Goal: Task Accomplishment & Management: Complete application form

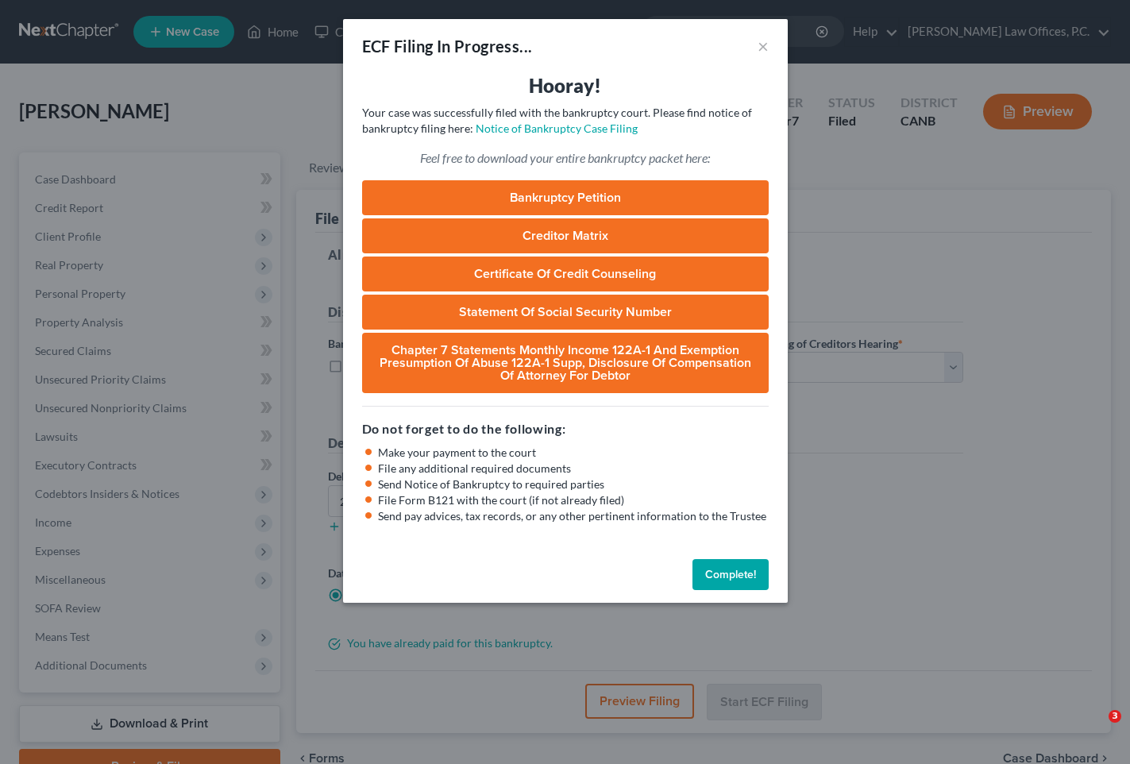
select select "0"
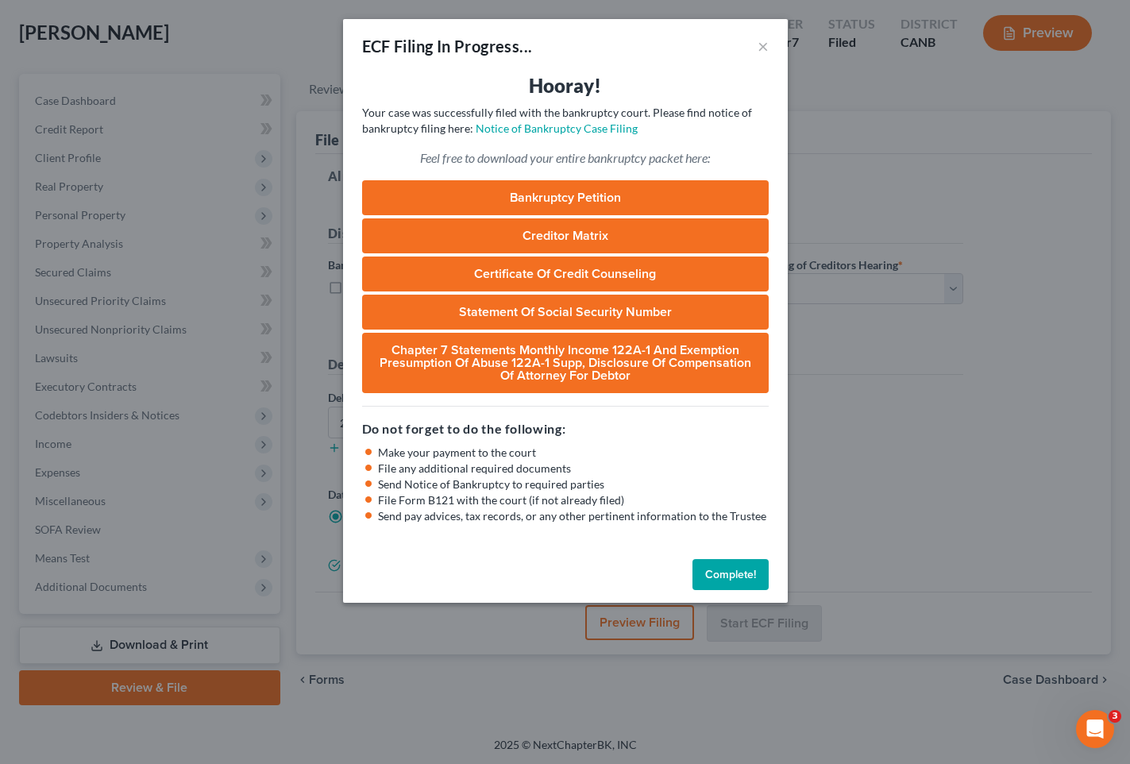
click at [732, 568] on button "Complete!" at bounding box center [731, 575] width 76 height 32
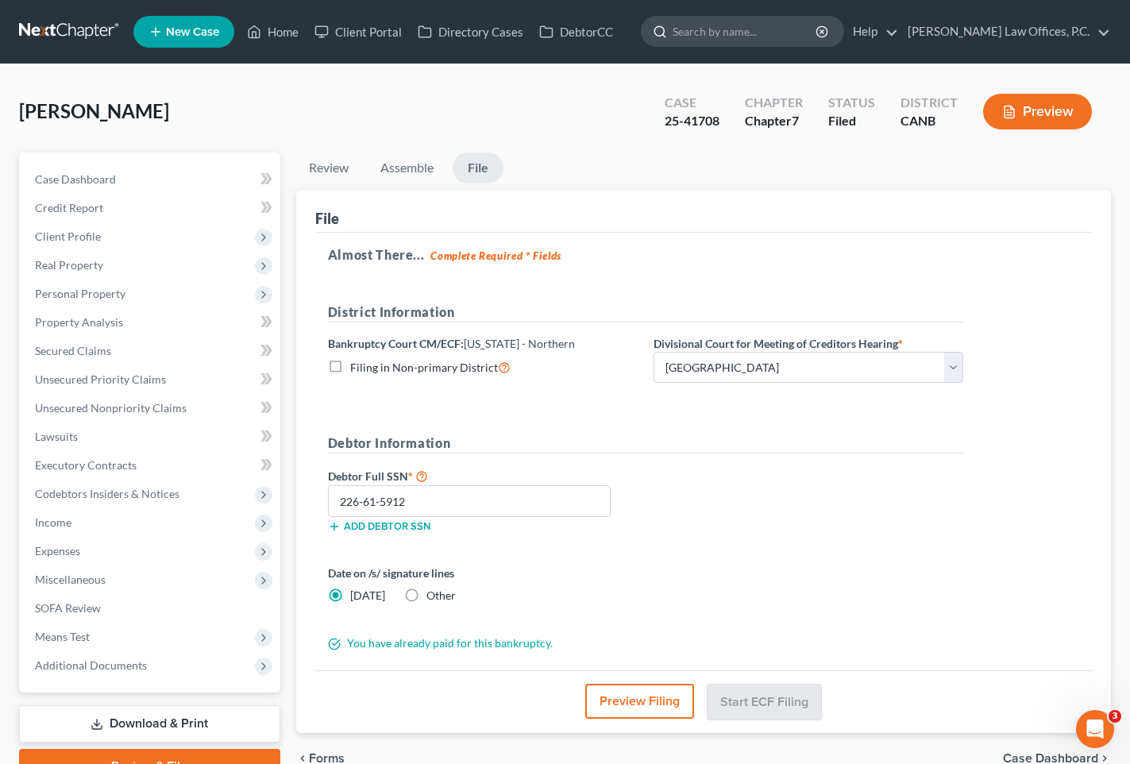
click at [748, 30] on input "search" at bounding box center [745, 31] width 145 height 29
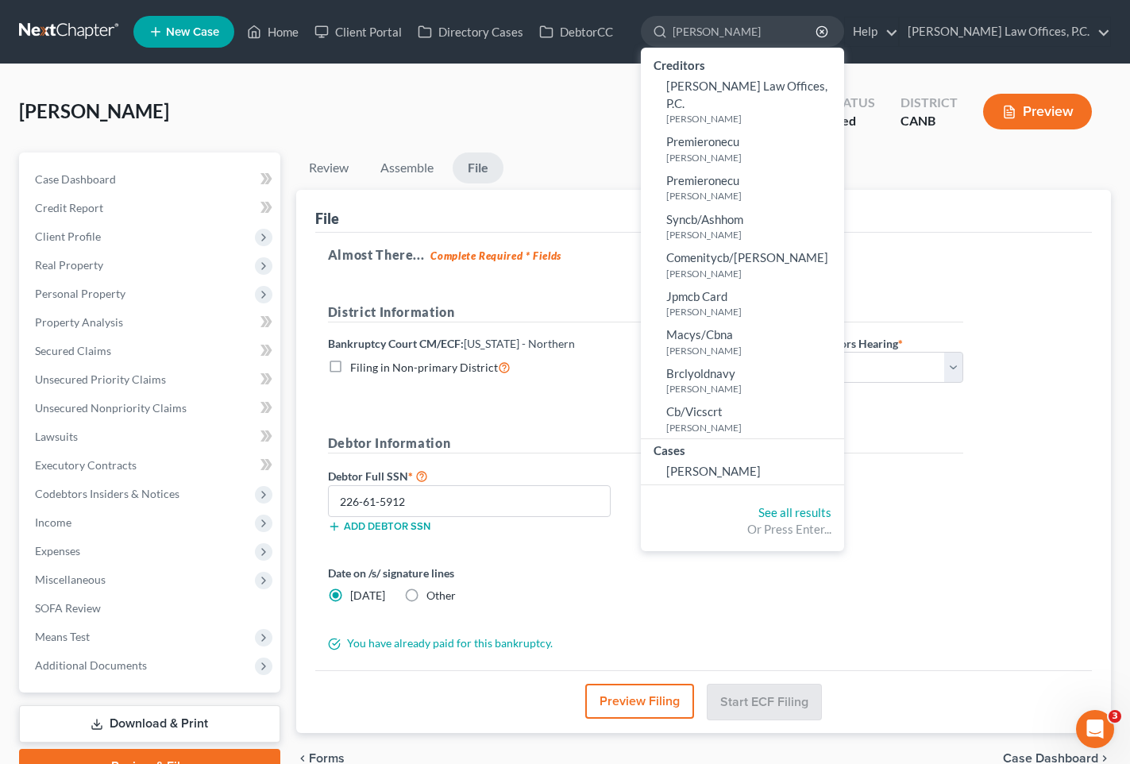
type input "[PERSON_NAME]"
click at [763, 441] on div "Cases" at bounding box center [742, 449] width 203 height 20
click at [762, 459] on link "[PERSON_NAME]" at bounding box center [742, 471] width 203 height 25
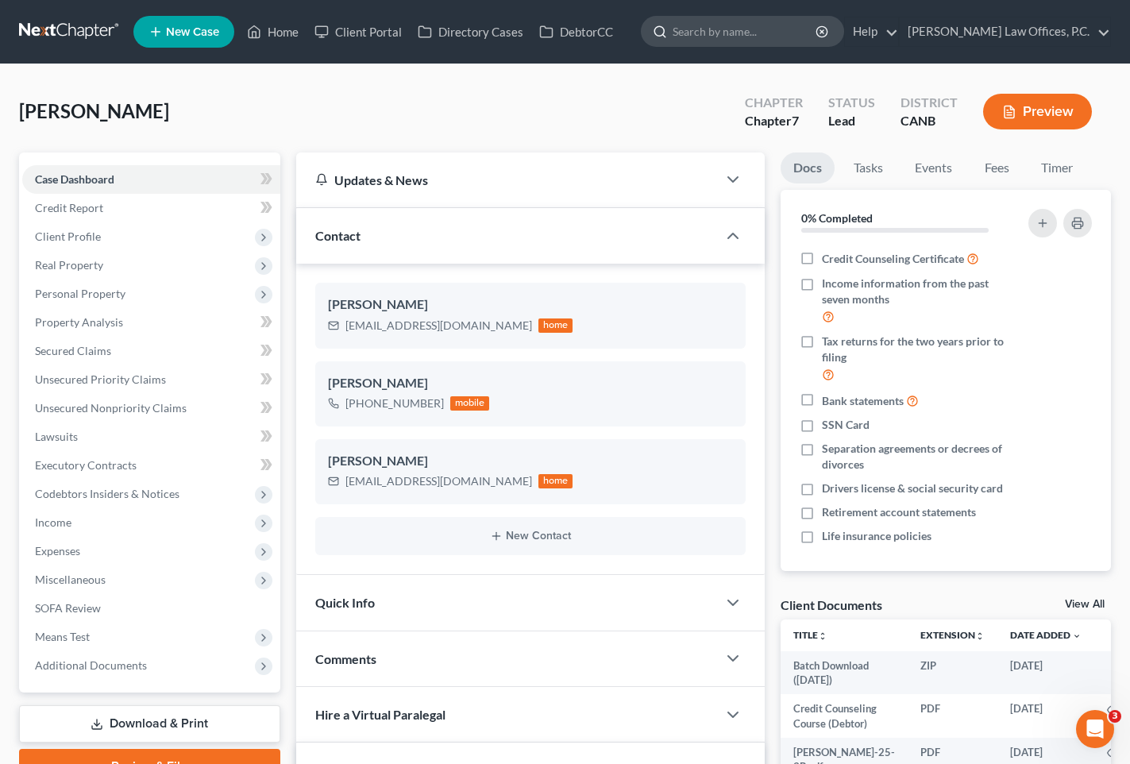
click at [778, 25] on input "search" at bounding box center [745, 31] width 145 height 29
click at [151, 632] on span "Means Test" at bounding box center [151, 637] width 258 height 29
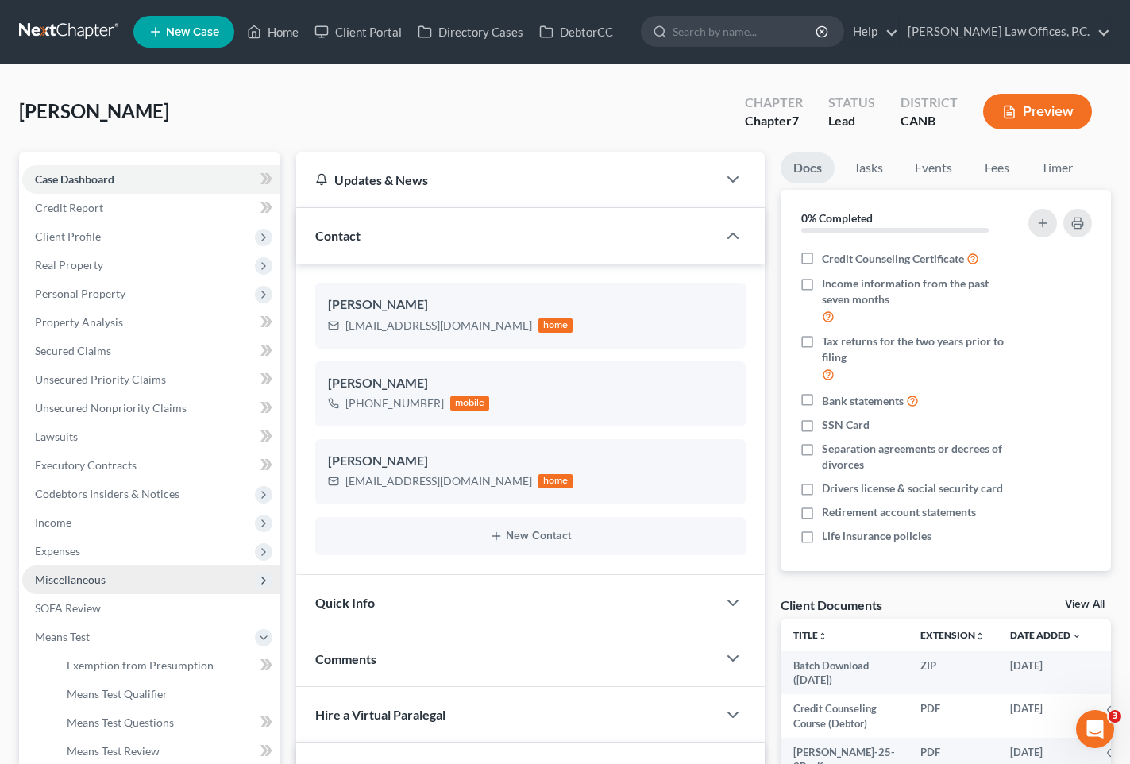
scroll to position [58, 0]
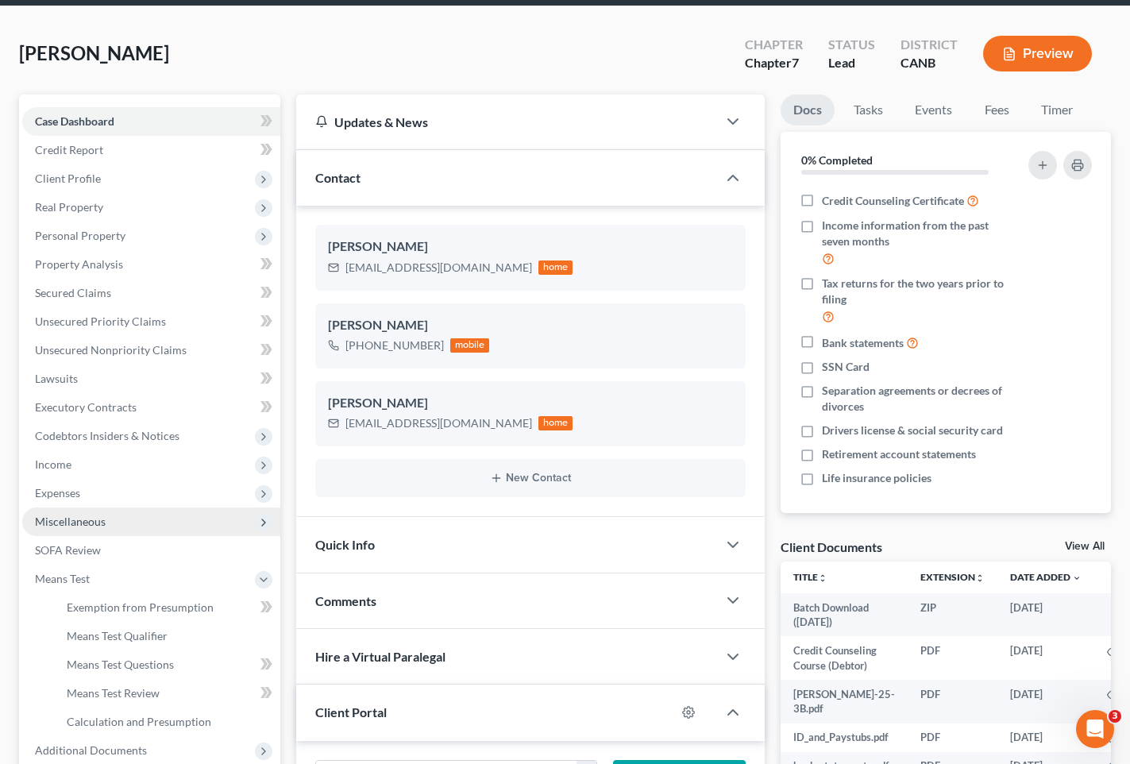
click at [150, 580] on span "Means Test" at bounding box center [151, 579] width 258 height 29
click at [136, 617] on link "Exemption from Presumption" at bounding box center [167, 607] width 226 height 29
click at [144, 608] on span "Exemption from Presumption" at bounding box center [140, 608] width 147 height 14
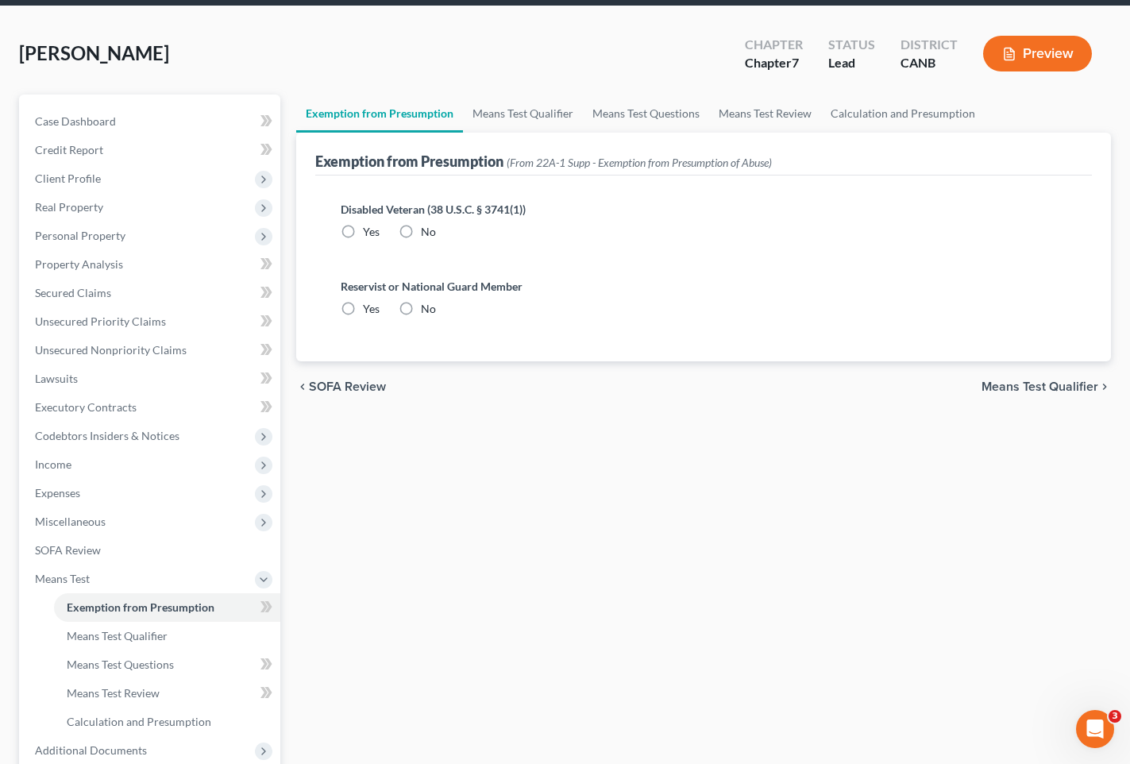
radio input "true"
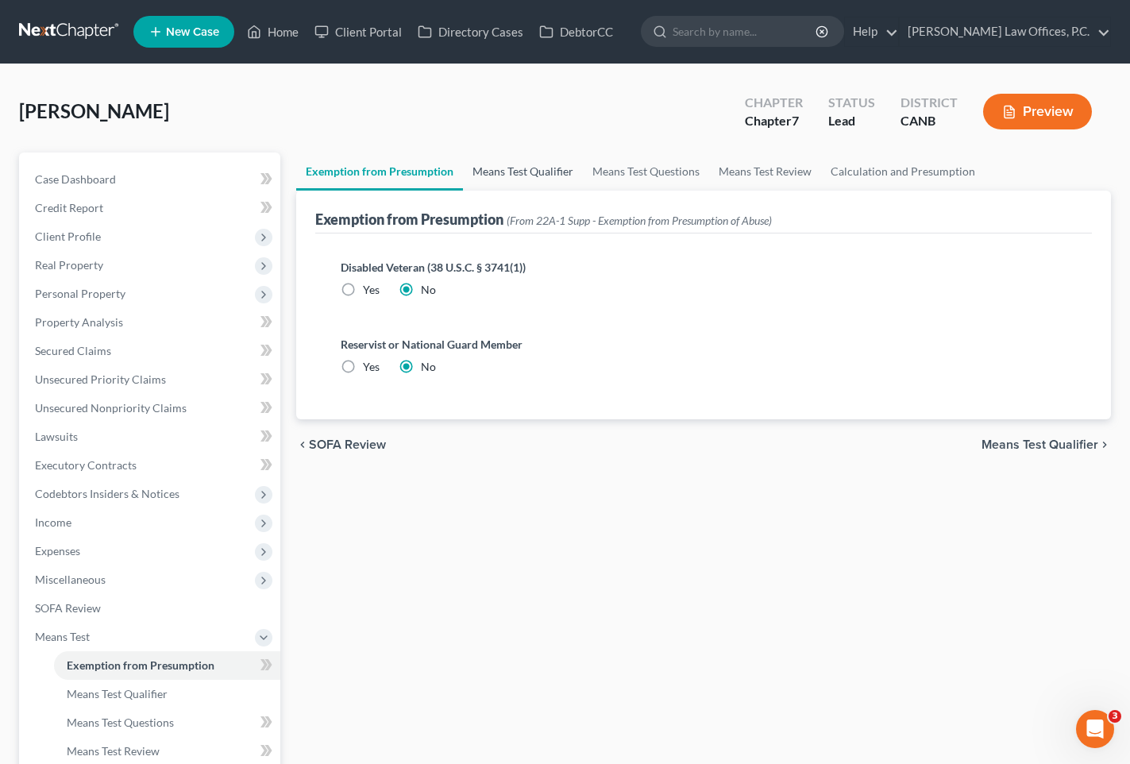
click at [535, 161] on link "Means Test Qualifier" at bounding box center [523, 172] width 120 height 38
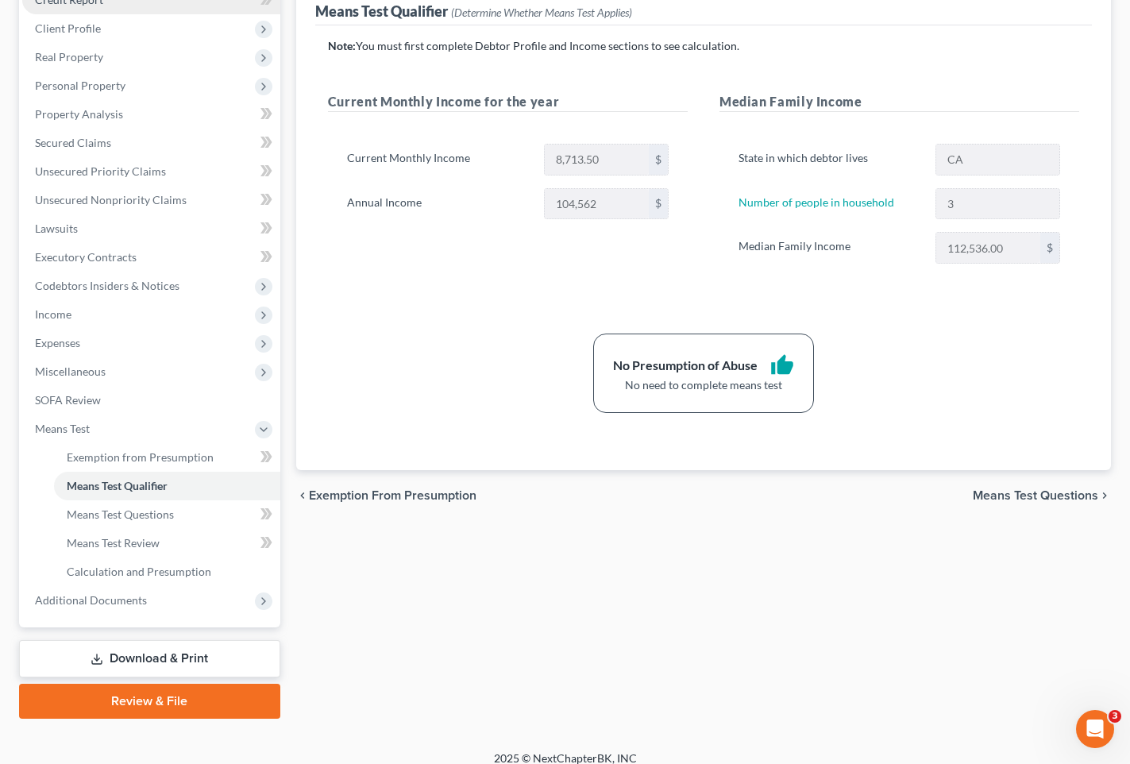
scroll to position [222, 0]
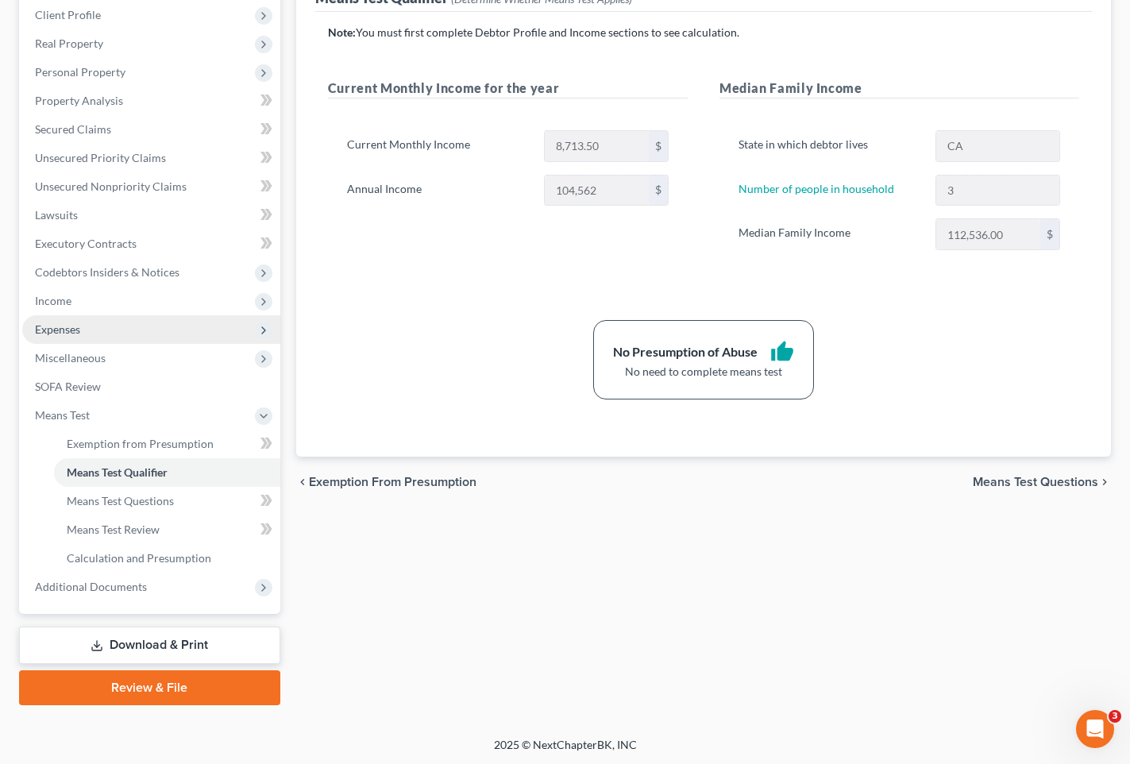
click at [165, 328] on span "Expenses" at bounding box center [151, 329] width 258 height 29
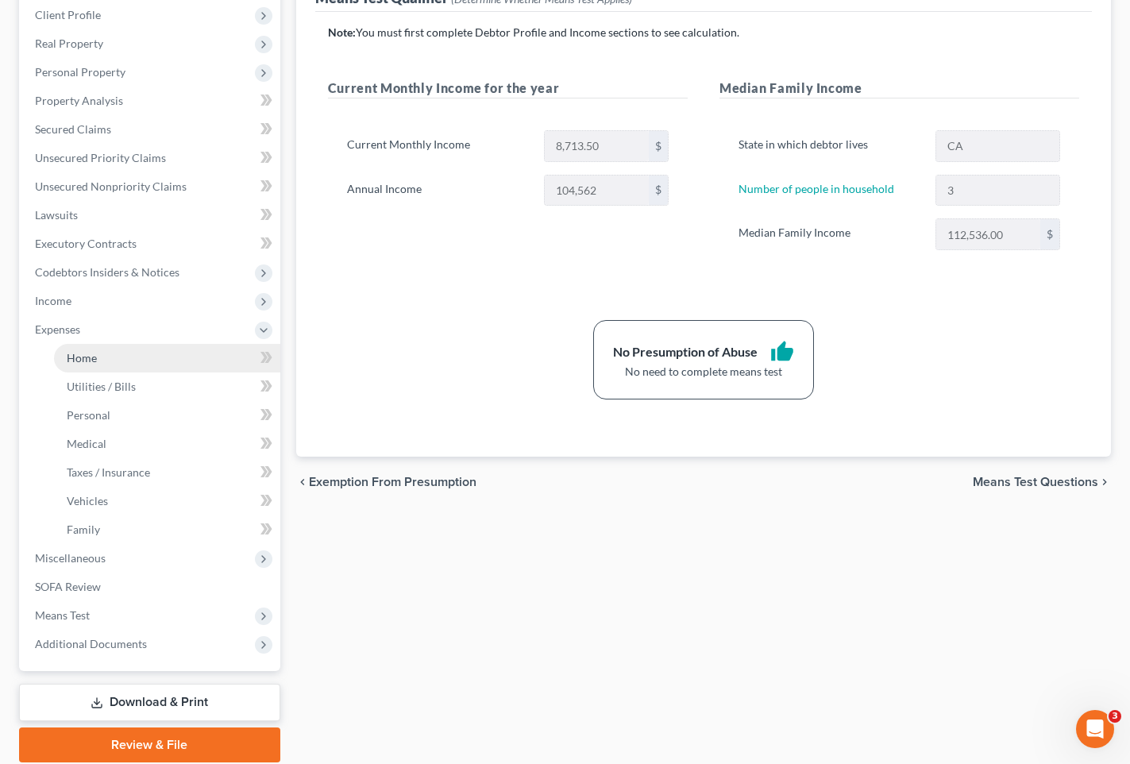
click at [133, 350] on link "Home" at bounding box center [167, 358] width 226 height 29
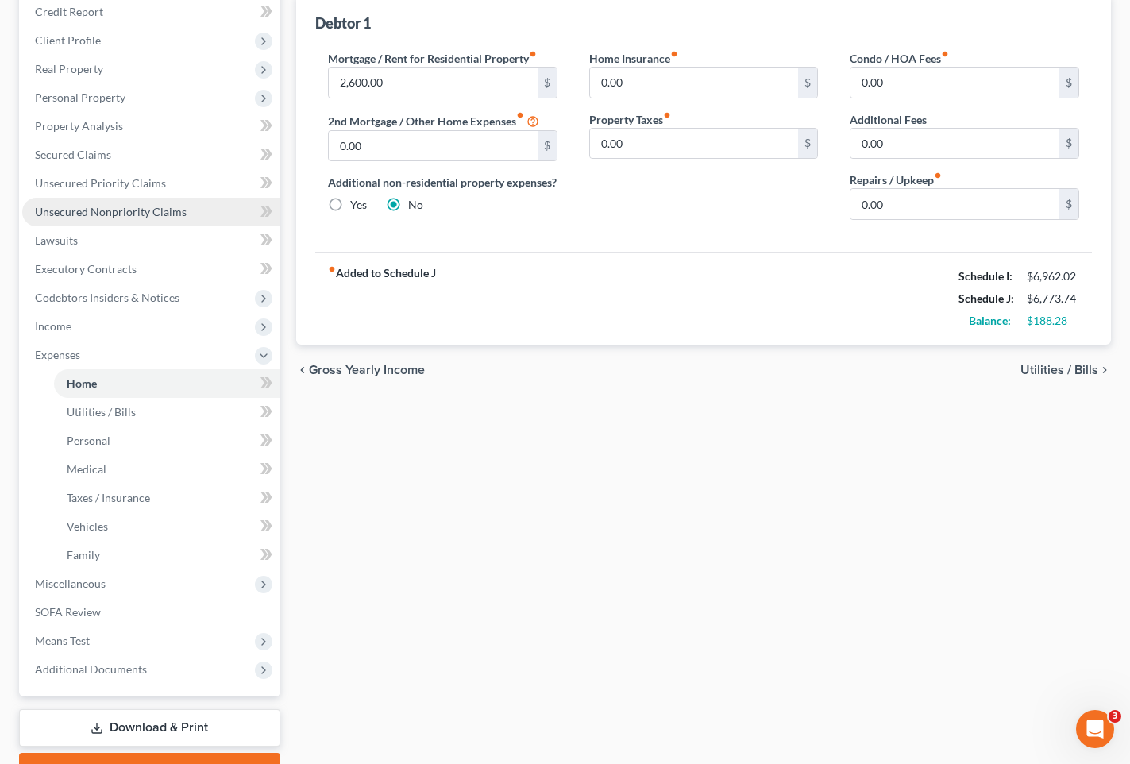
click at [176, 203] on link "Unsecured Nonpriority Claims" at bounding box center [151, 212] width 258 height 29
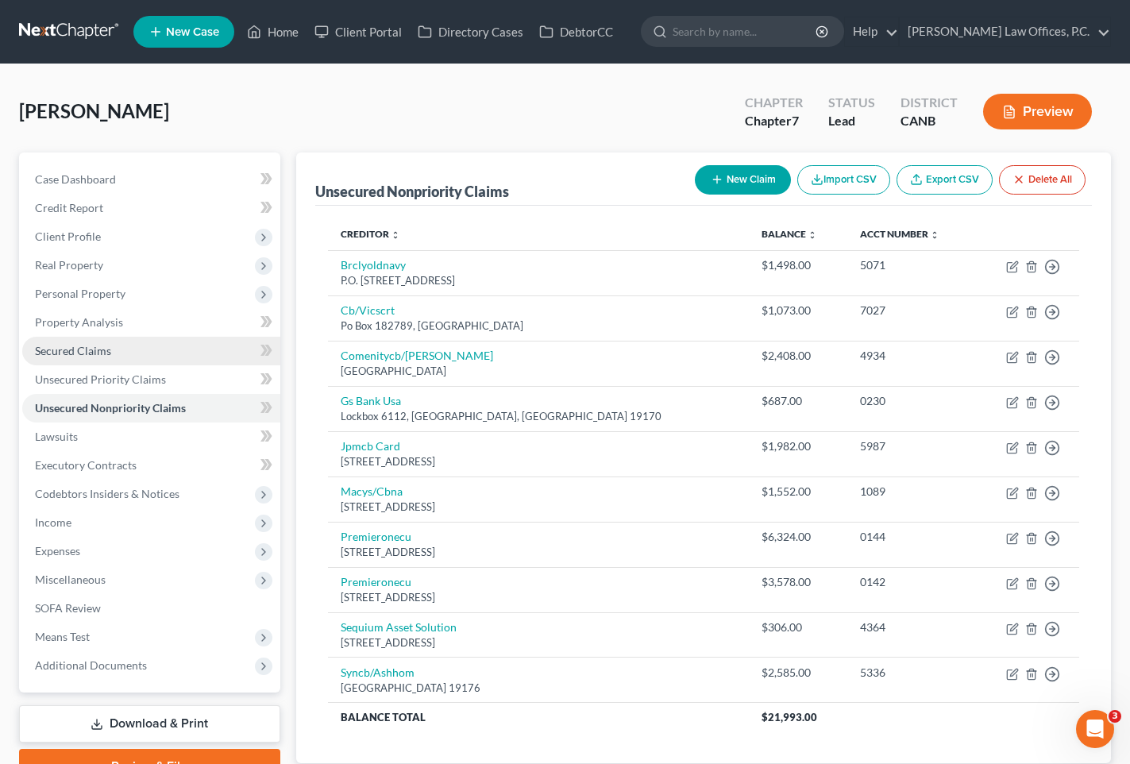
click at [163, 342] on link "Secured Claims" at bounding box center [151, 351] width 258 height 29
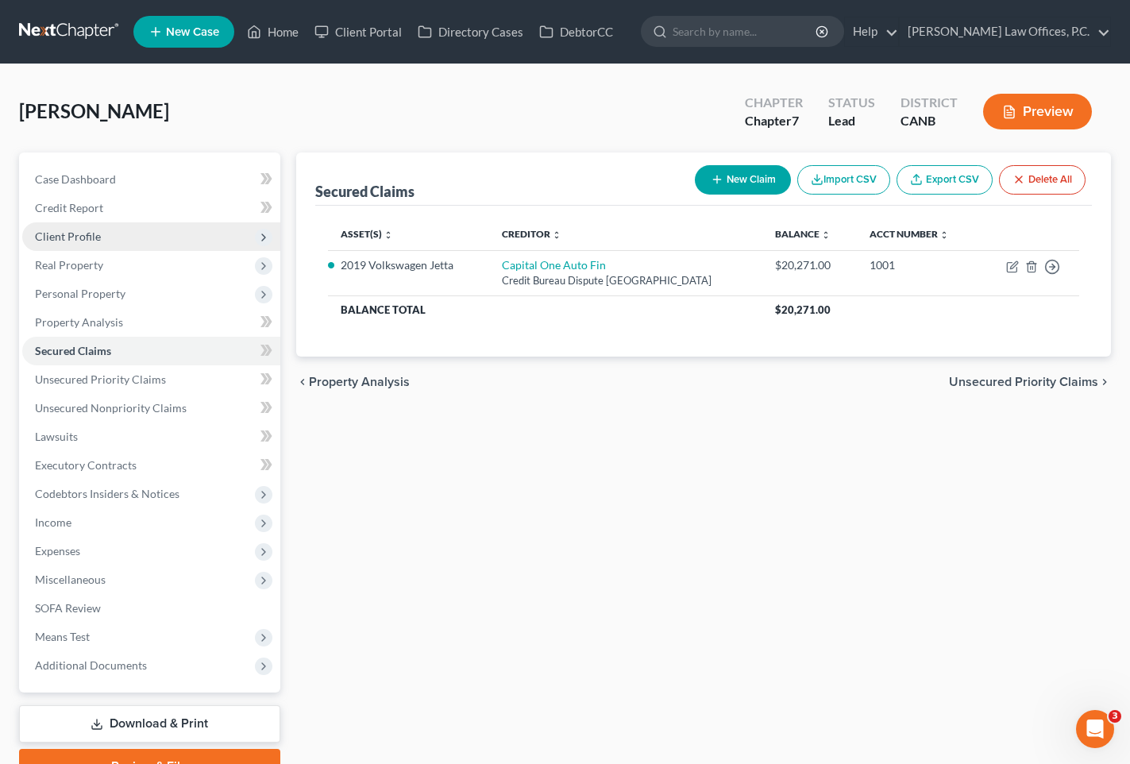
click at [177, 234] on span "Client Profile" at bounding box center [151, 236] width 258 height 29
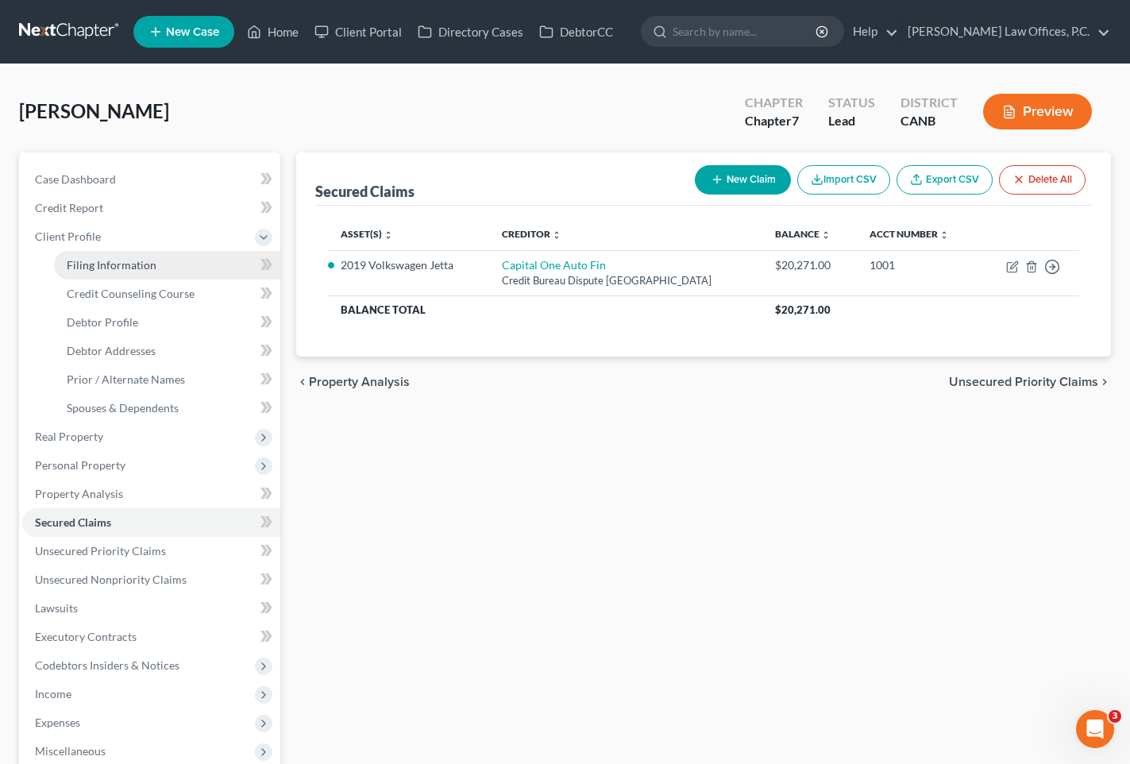
click at [159, 261] on link "Filing Information" at bounding box center [167, 265] width 226 height 29
select select "1"
select select "0"
select select "9"
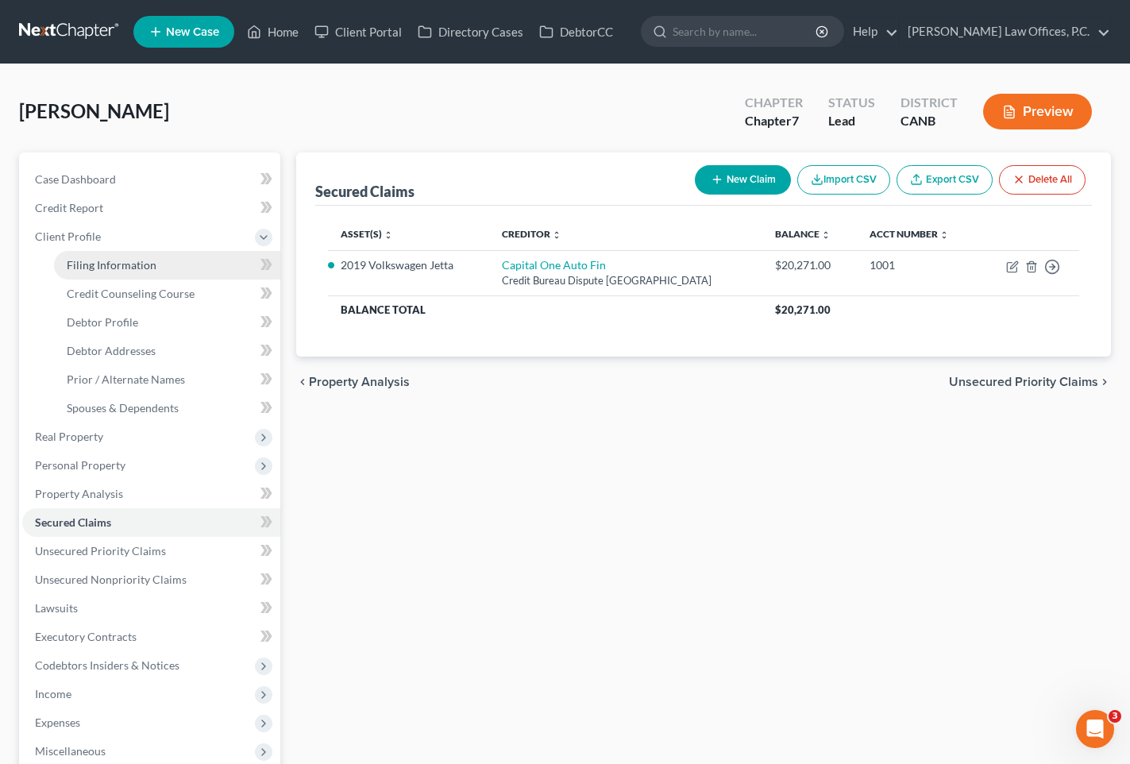
select select "0"
select select "4"
select select "0"
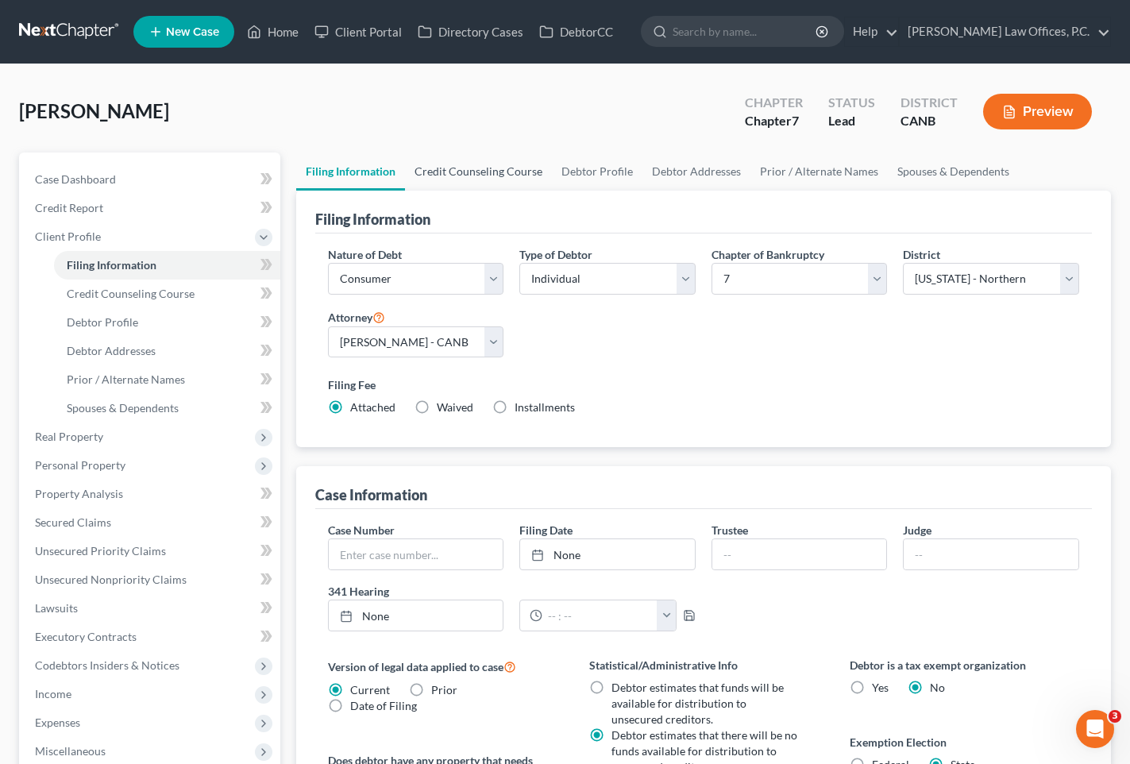
click at [473, 158] on link "Credit Counseling Course" at bounding box center [478, 172] width 147 height 38
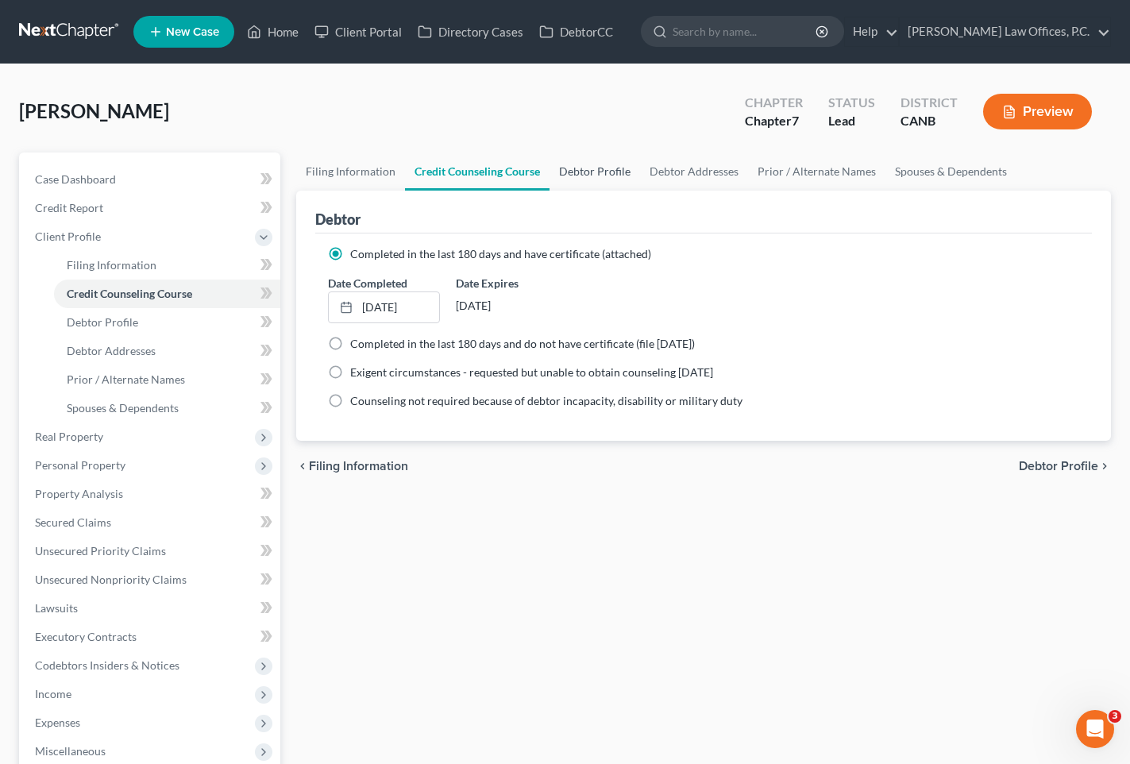
click at [613, 172] on link "Debtor Profile" at bounding box center [595, 172] width 91 height 38
select select "0"
select select "2"
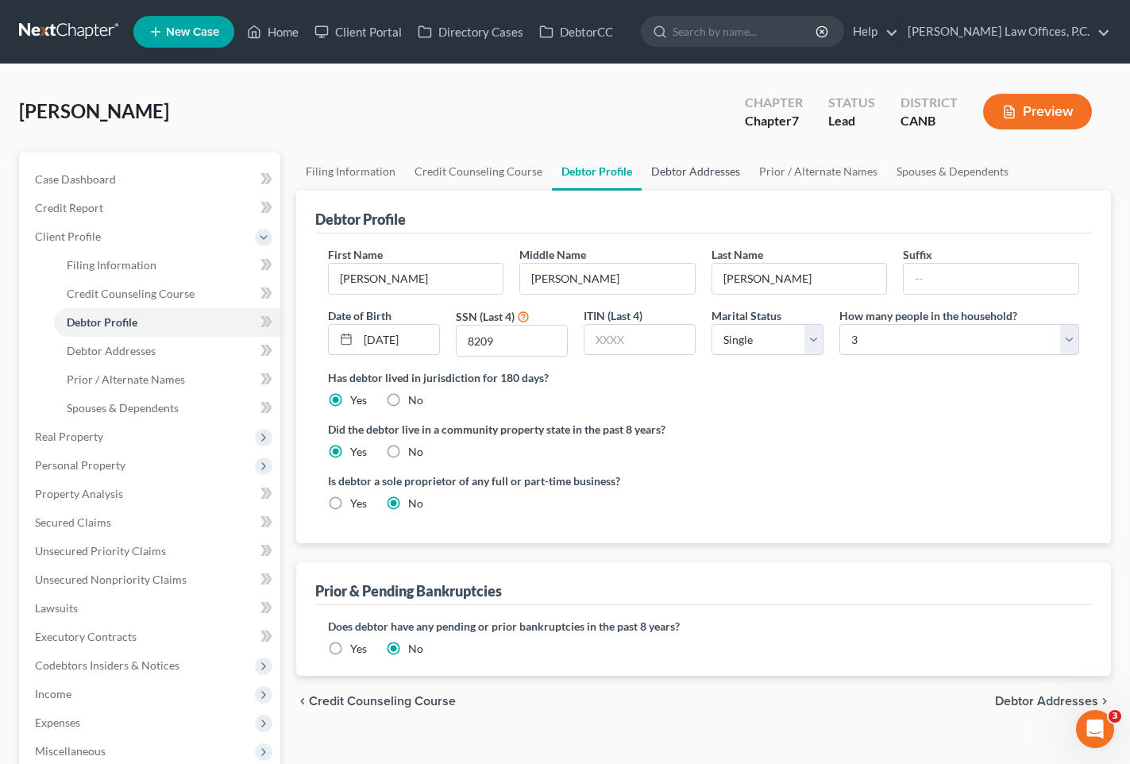
click at [712, 169] on link "Debtor Addresses" at bounding box center [696, 172] width 108 height 38
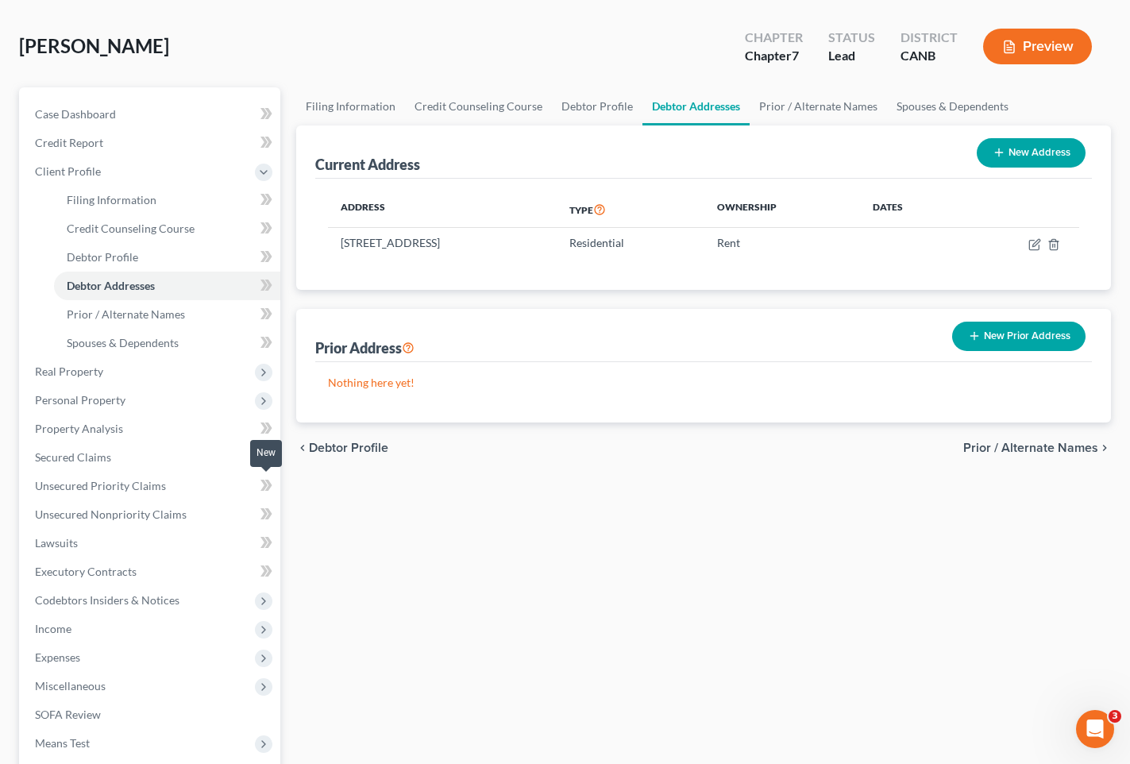
scroll to position [250, 0]
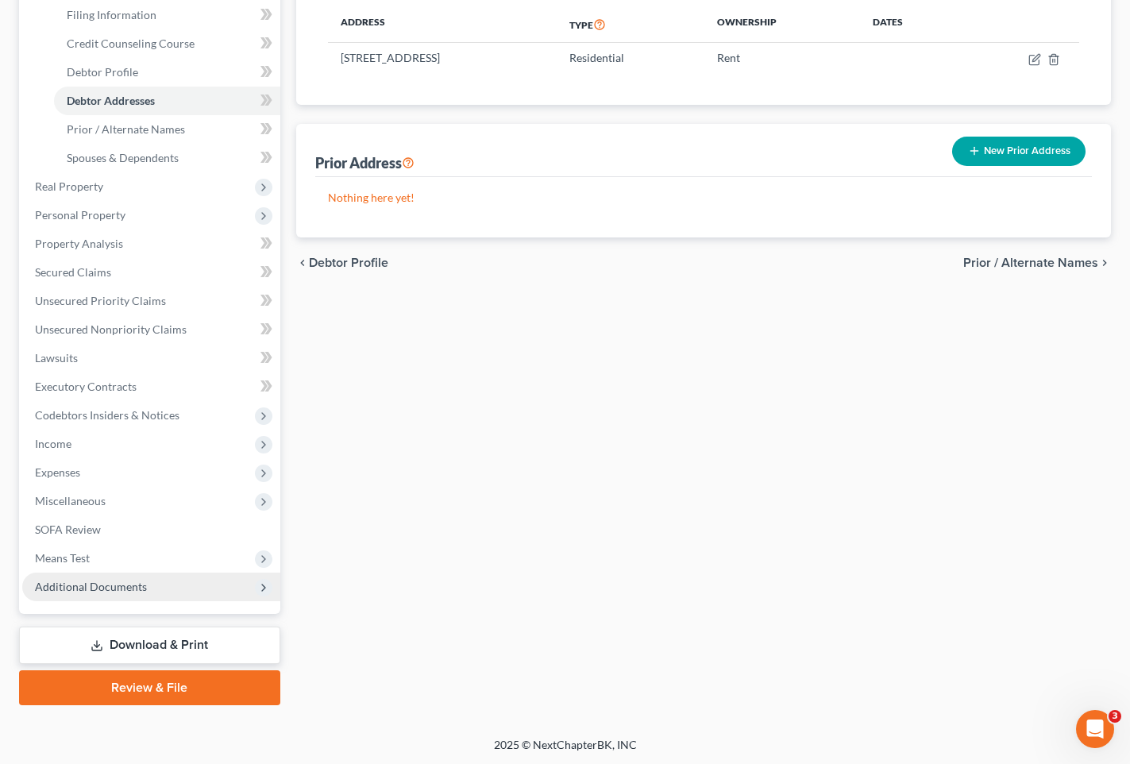
click at [164, 589] on span "Additional Documents" at bounding box center [151, 587] width 258 height 29
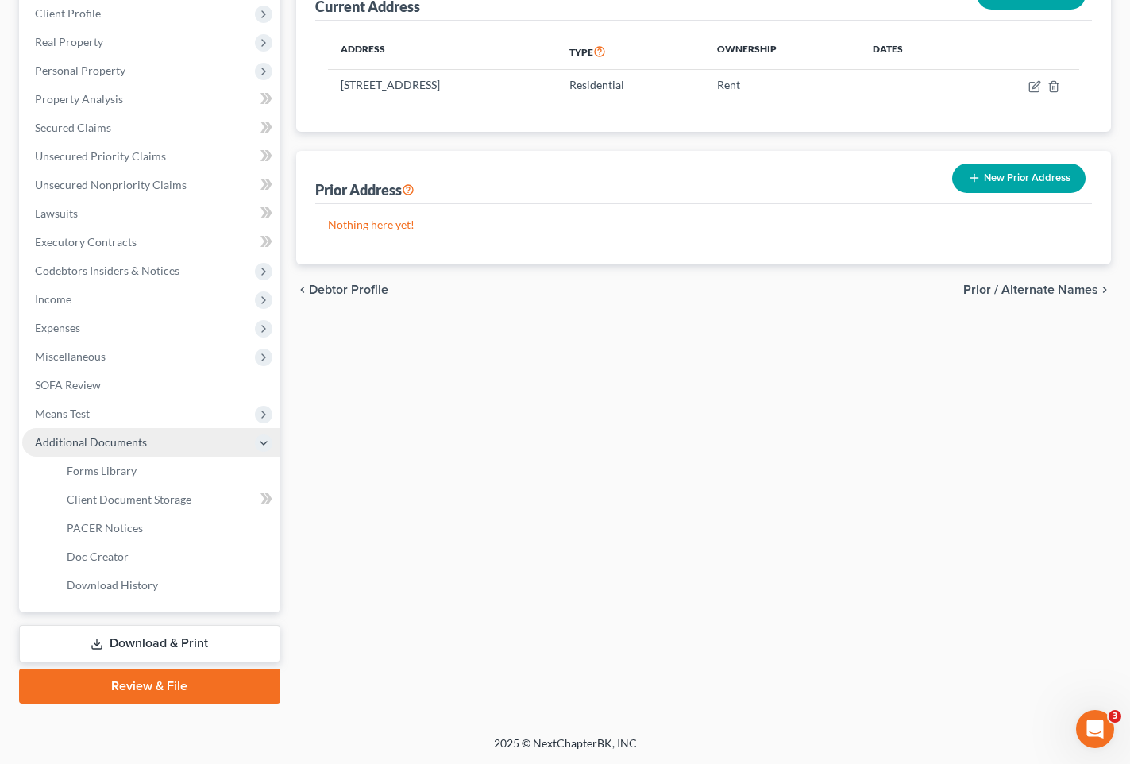
scroll to position [222, 0]
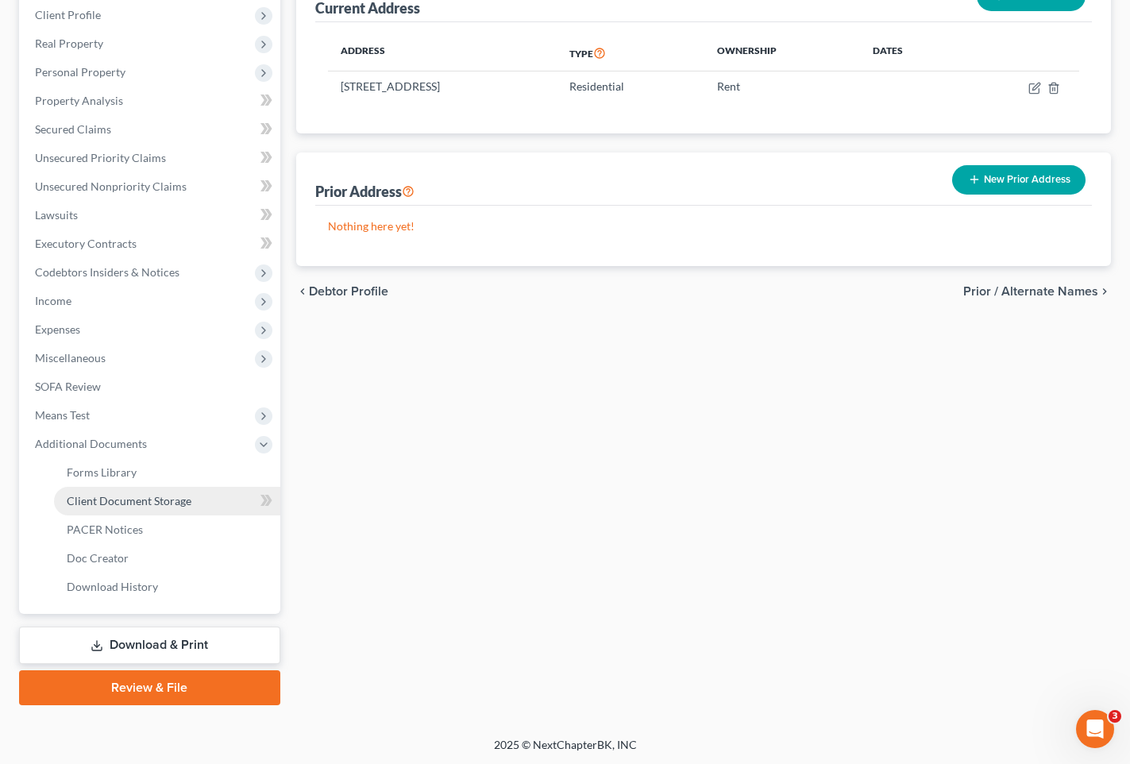
click at [175, 497] on span "Client Document Storage" at bounding box center [129, 501] width 125 height 14
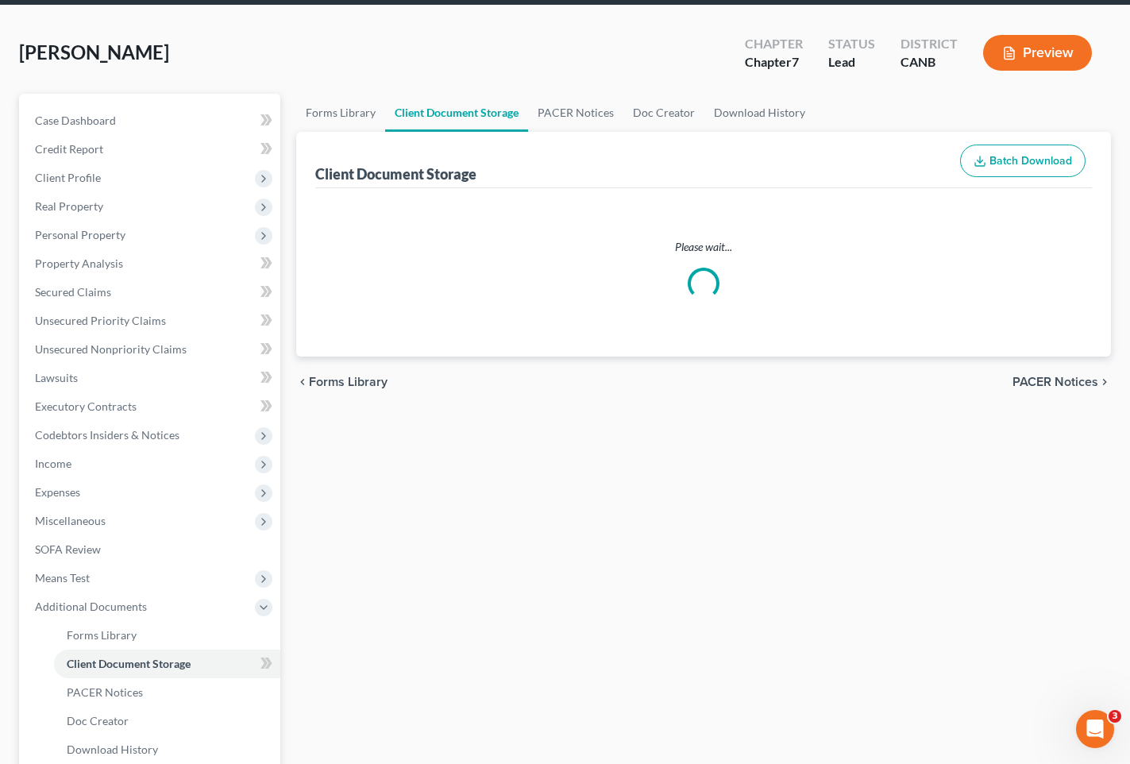
scroll to position [2, 0]
select select "0"
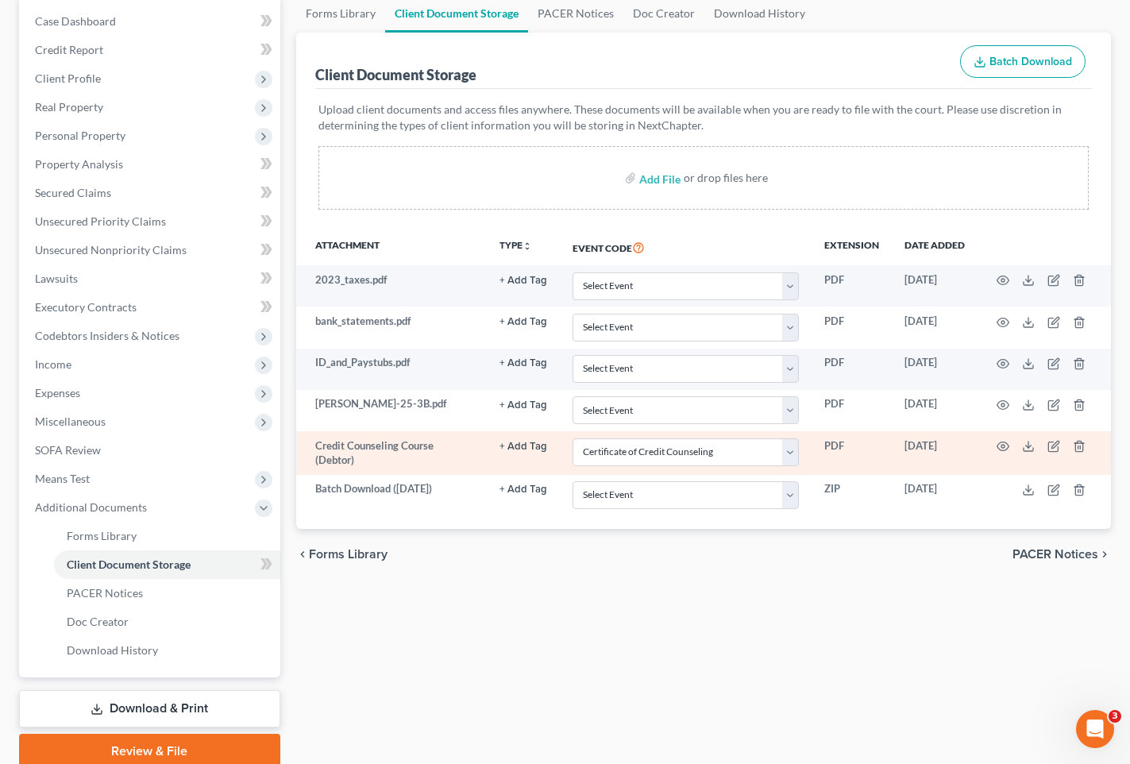
scroll to position [222, 0]
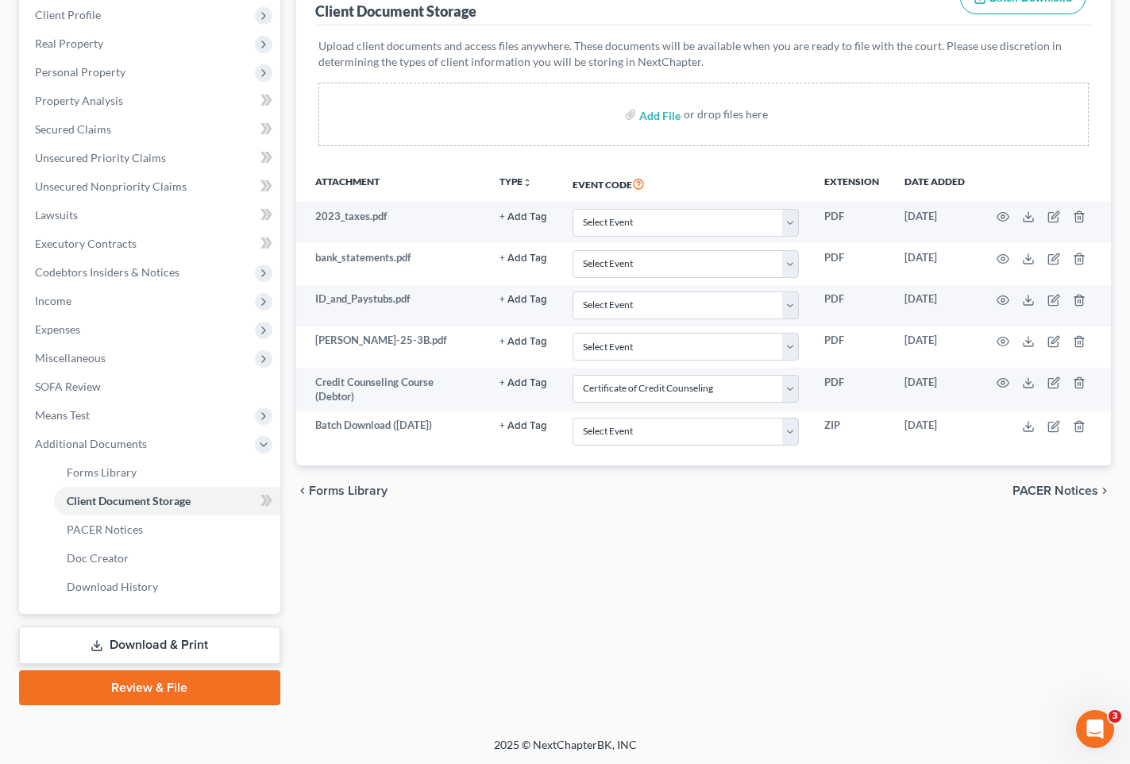
click at [237, 632] on link "Download & Print" at bounding box center [149, 645] width 261 height 37
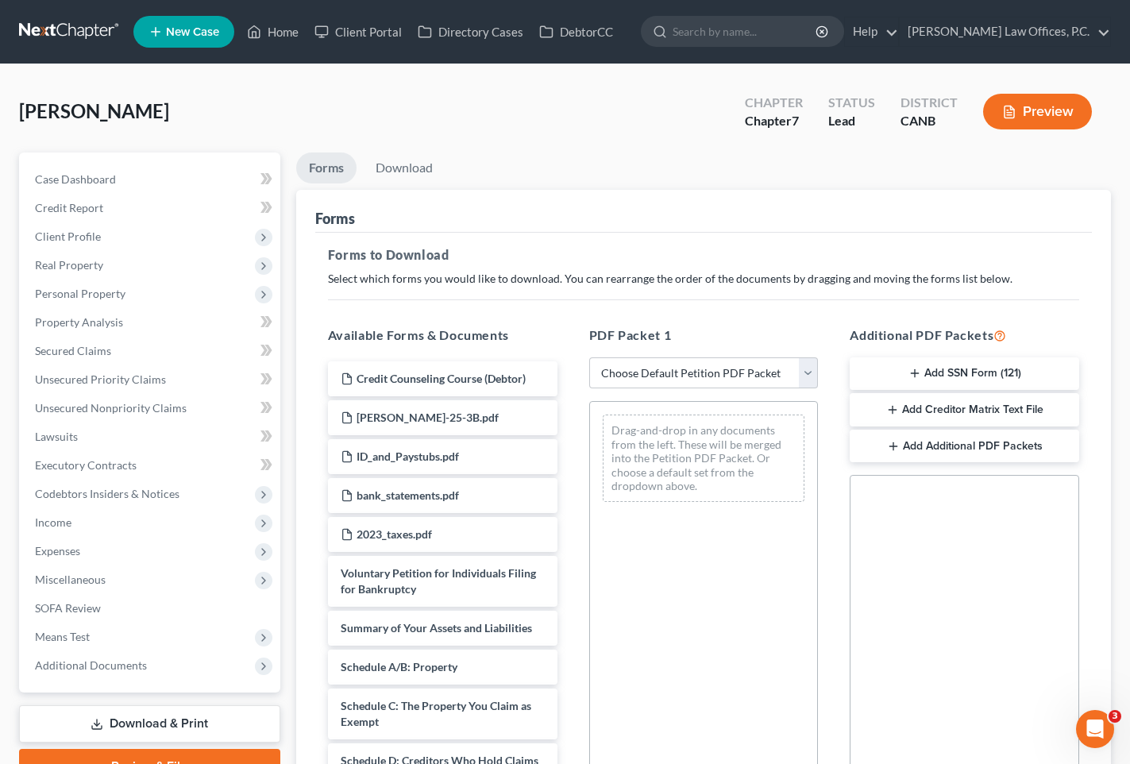
click at [979, 373] on button "Add SSN Form (121)" at bounding box center [965, 373] width 230 height 33
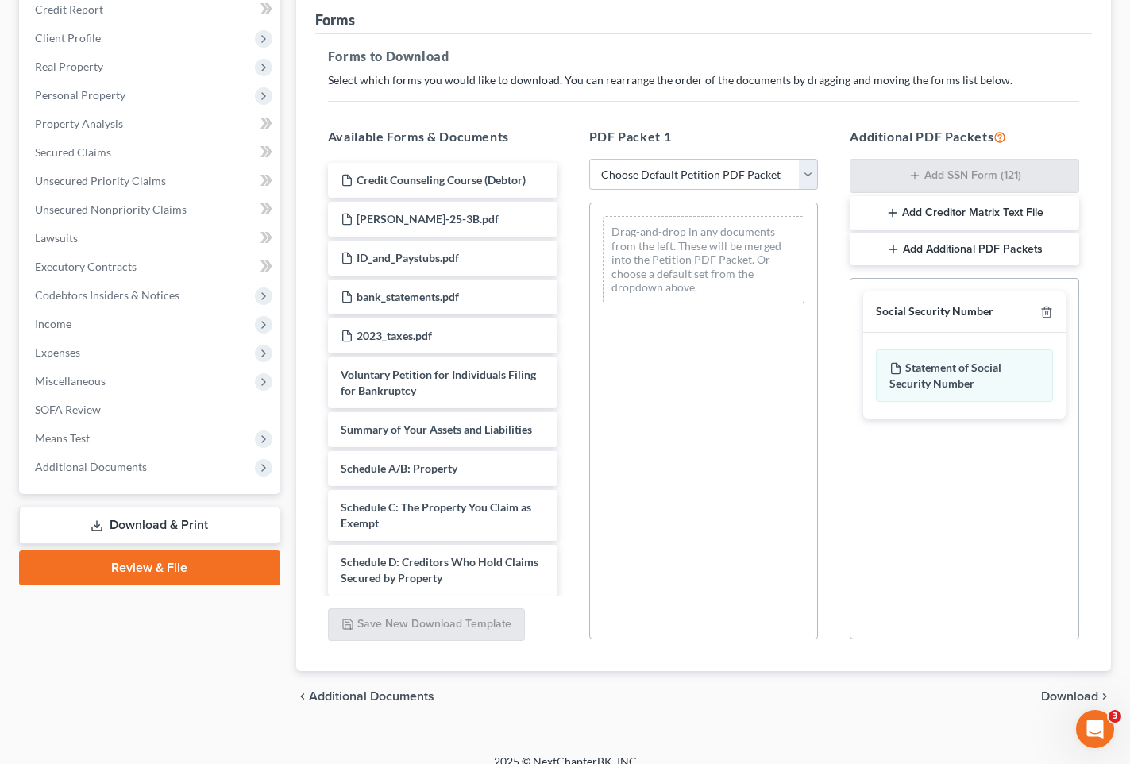
scroll to position [216, 0]
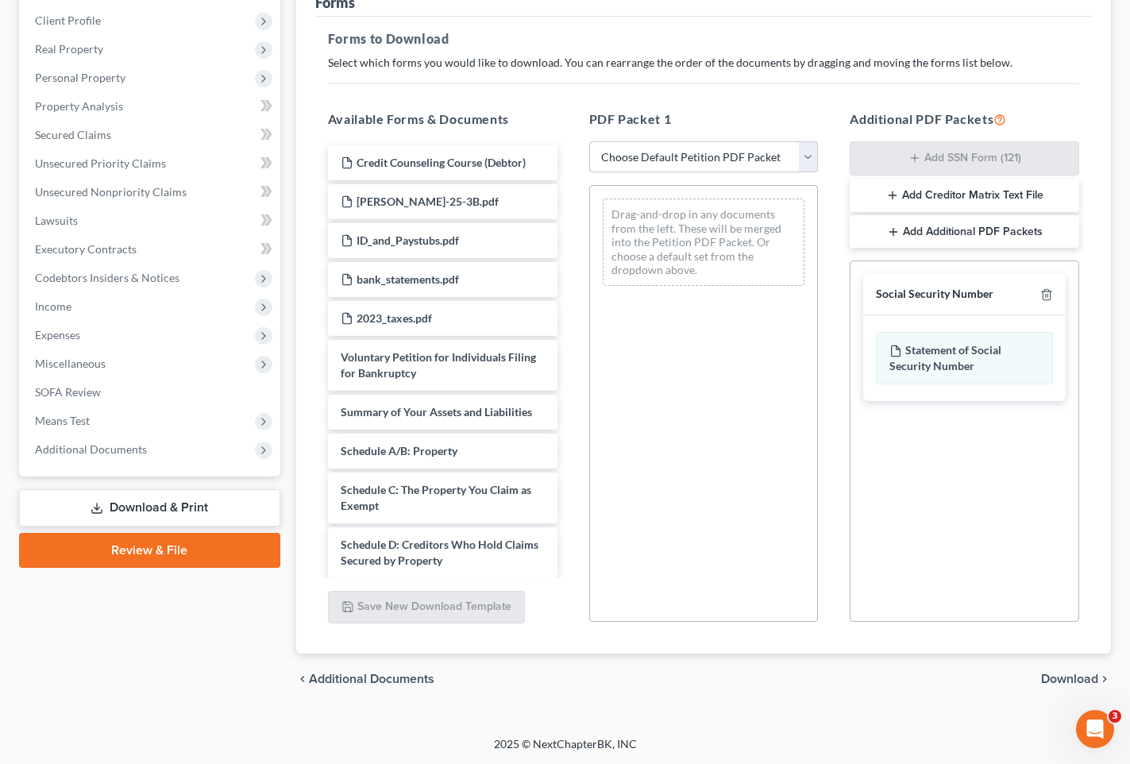
click at [1063, 674] on span "Download" at bounding box center [1069, 679] width 57 height 13
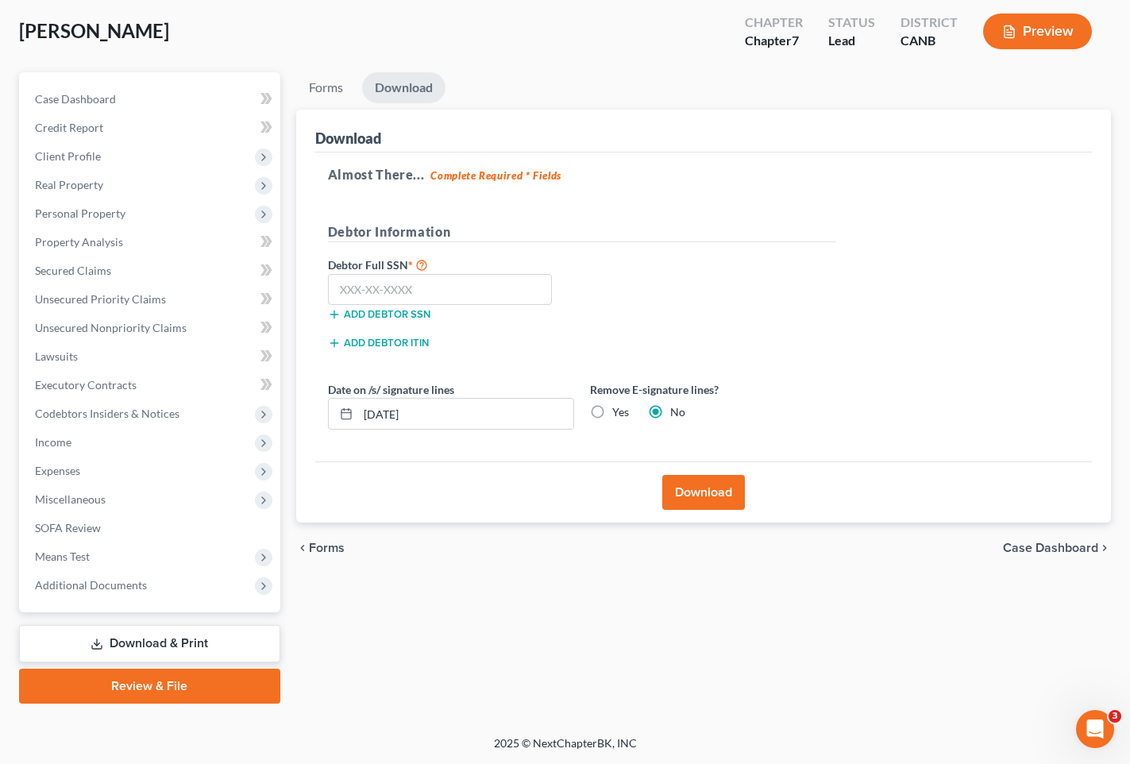
scroll to position [79, 0]
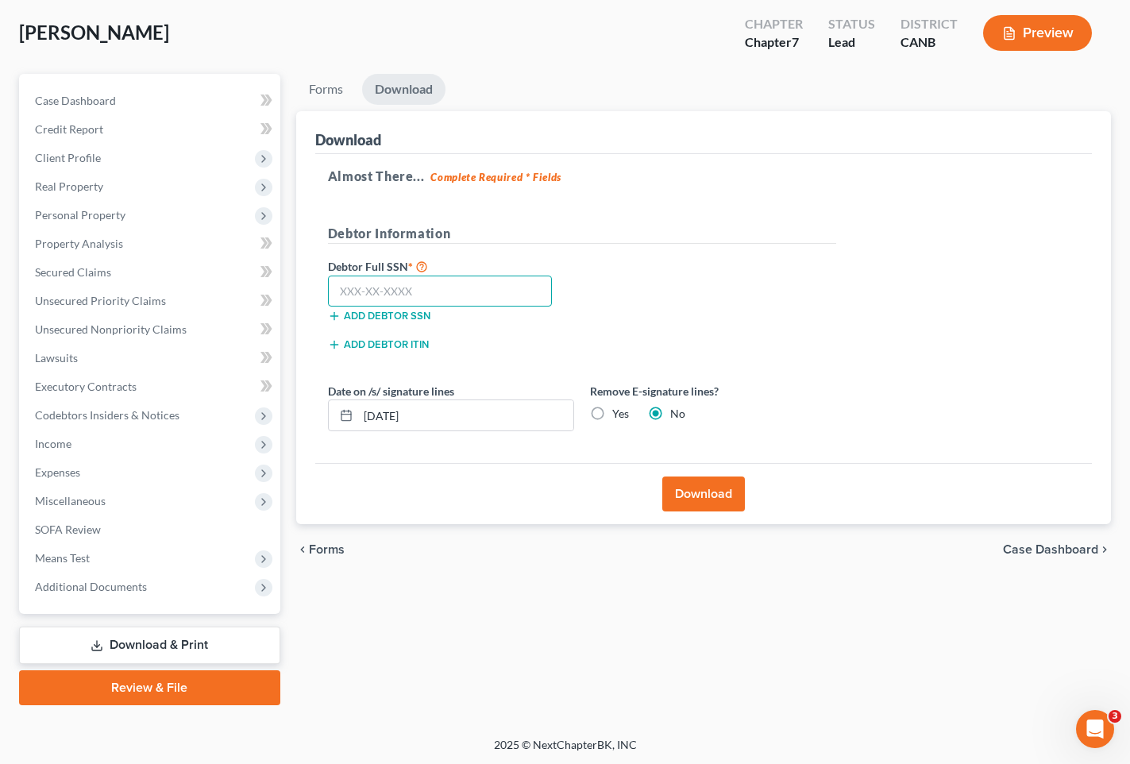
paste input "562-77-8209"
type input "562-77-8209"
click at [688, 482] on button "Download" at bounding box center [704, 494] width 83 height 35
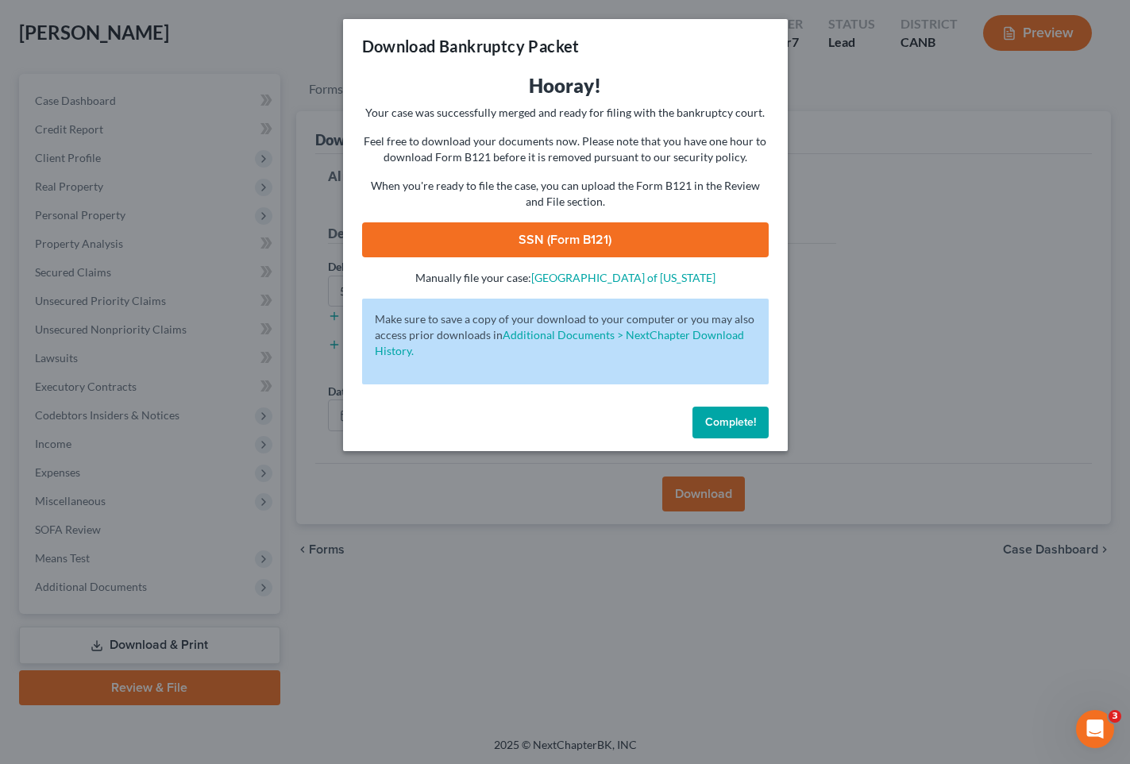
click at [617, 241] on link "SSN (Form B121)" at bounding box center [565, 239] width 407 height 35
click at [764, 427] on button "Complete!" at bounding box center [731, 423] width 76 height 32
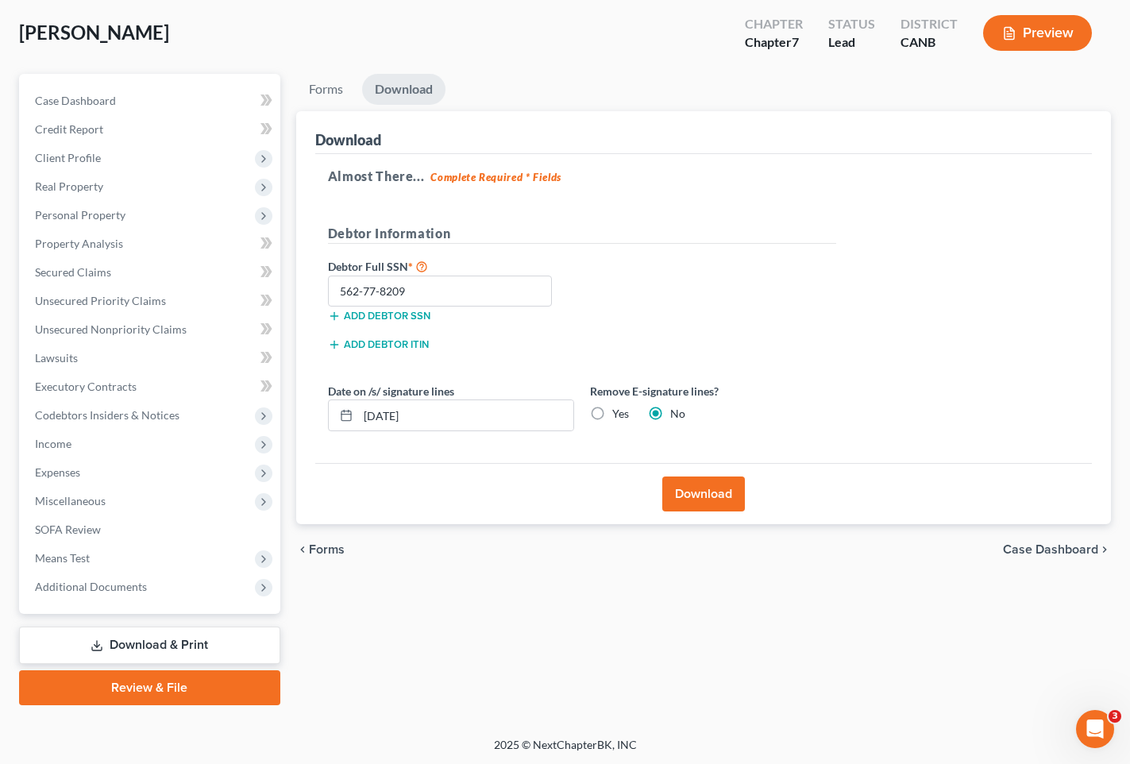
click at [214, 681] on link "Review & File" at bounding box center [149, 687] width 261 height 35
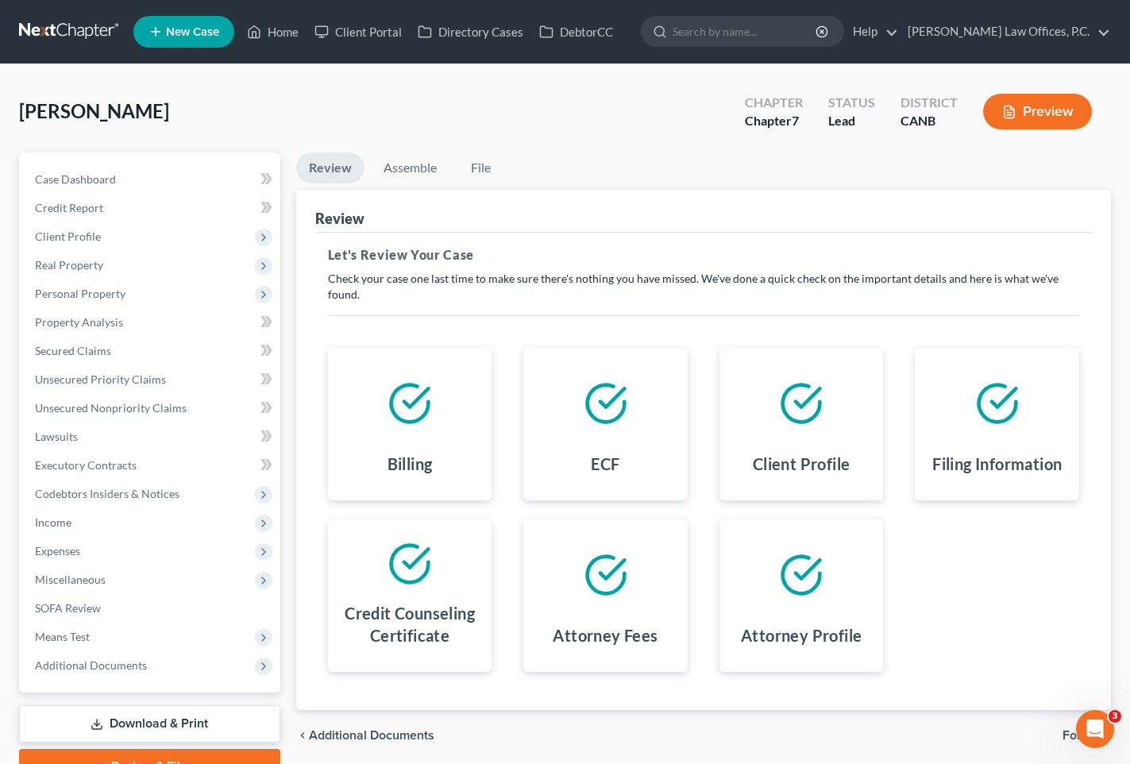
scroll to position [79, 0]
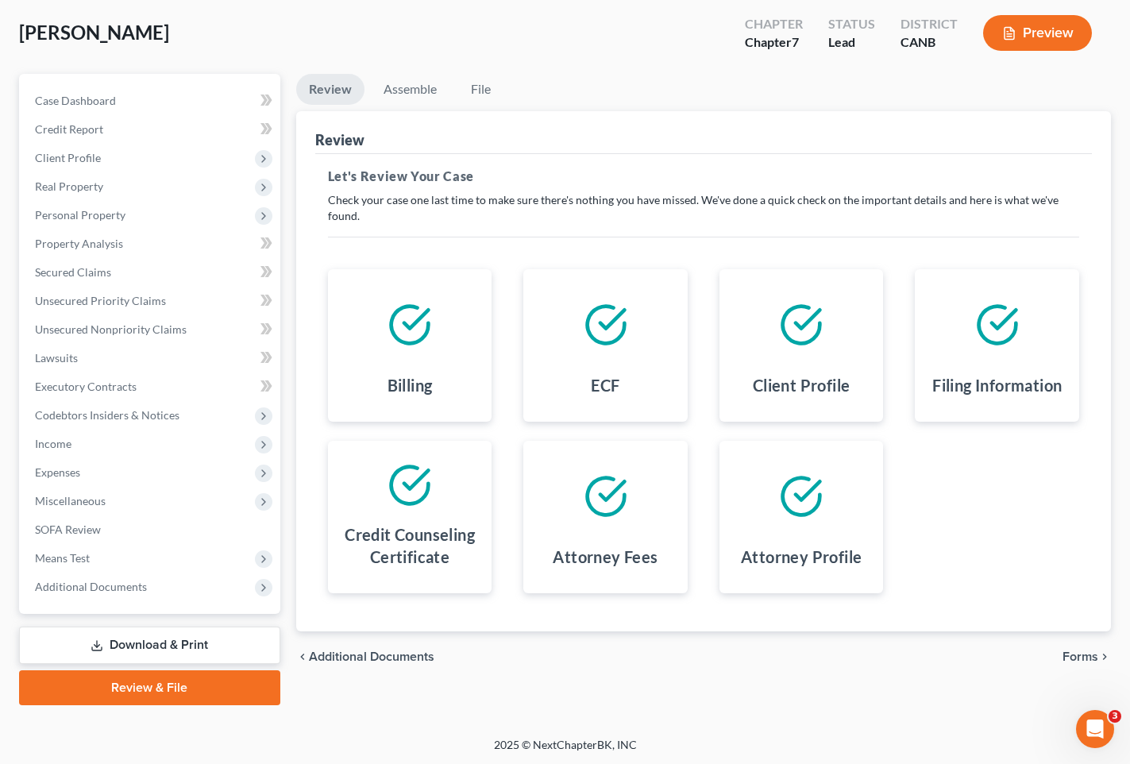
click at [218, 699] on link "Review & File" at bounding box center [149, 687] width 261 height 35
click at [137, 497] on span "Miscellaneous" at bounding box center [151, 501] width 258 height 29
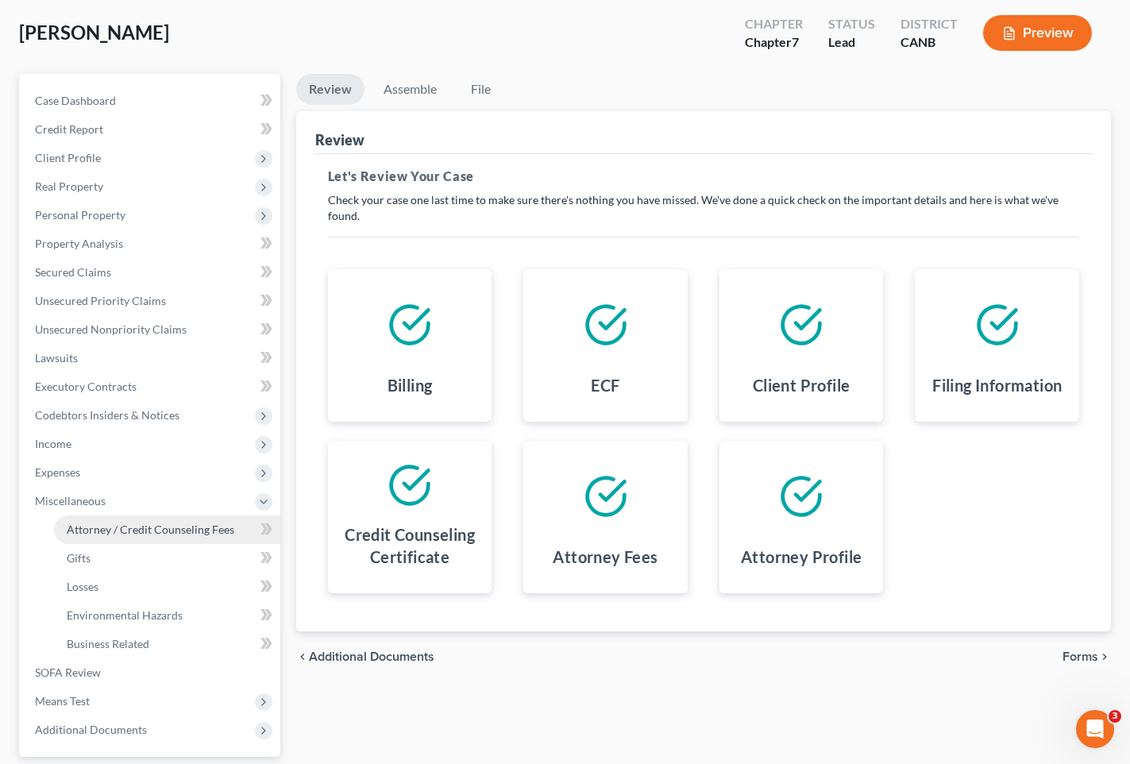
click at [129, 532] on span "Attorney / Credit Counseling Fees" at bounding box center [151, 530] width 168 height 14
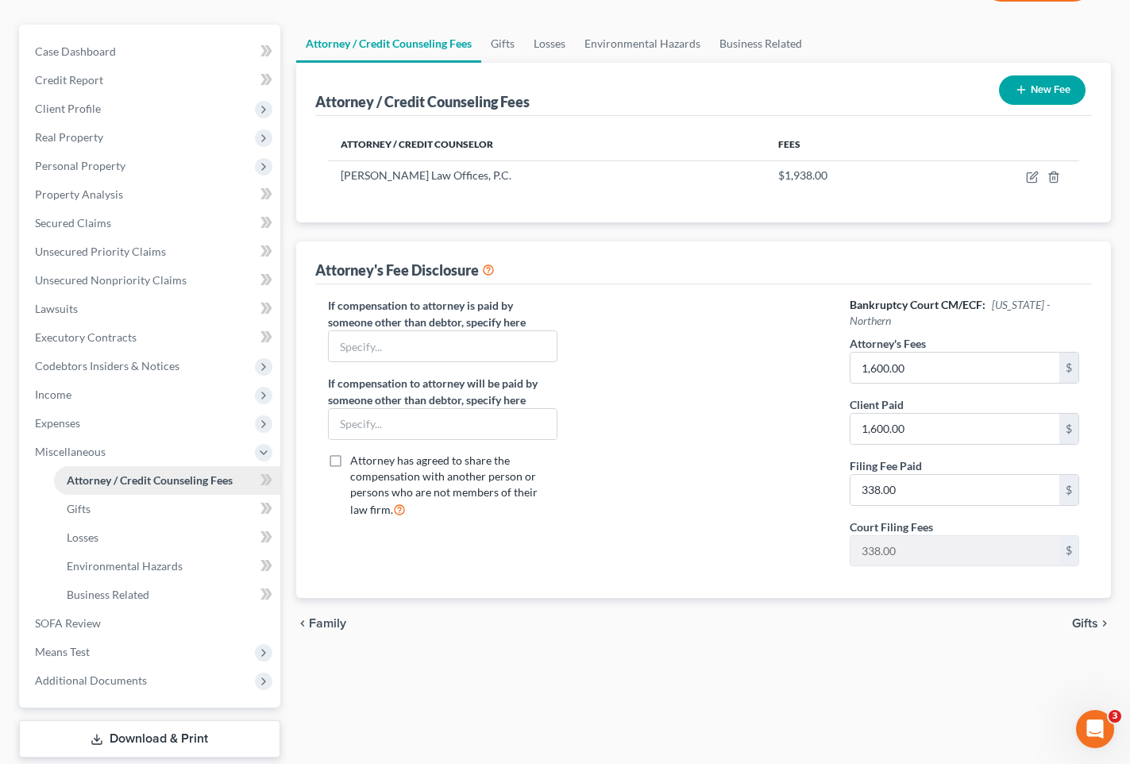
scroll to position [222, 0]
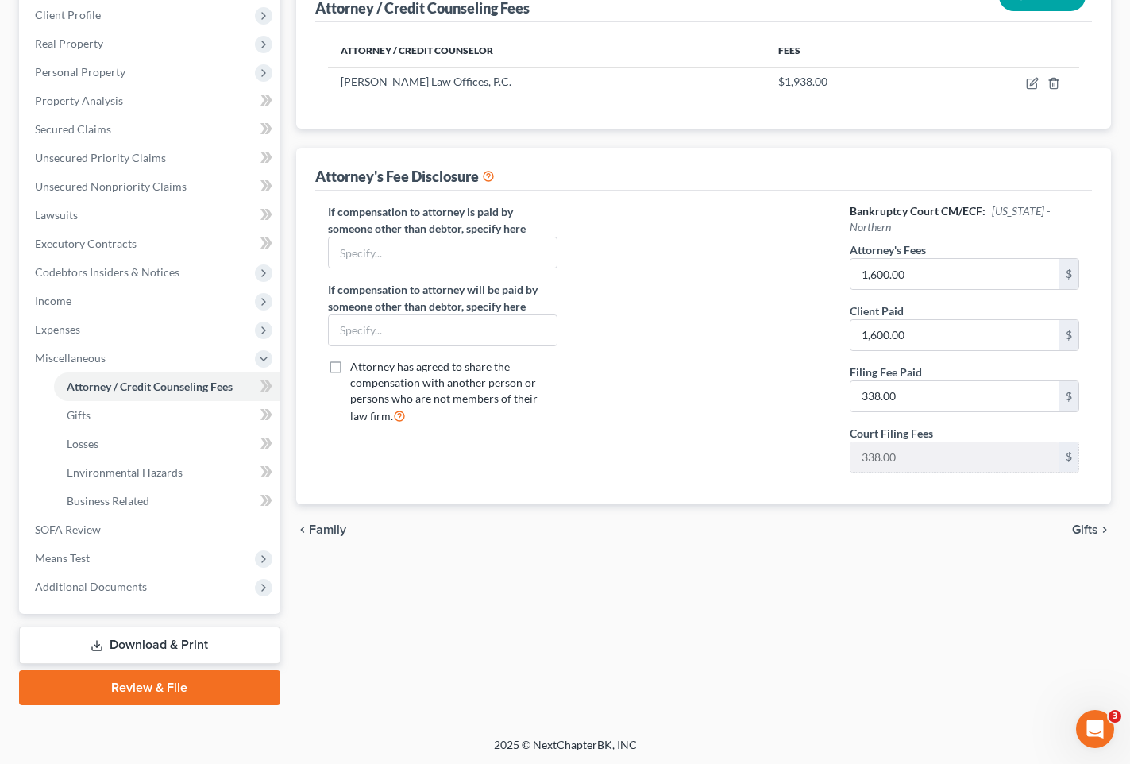
drag, startPoint x: 106, startPoint y: 704, endPoint x: 113, endPoint y: 696, distance: 10.7
click at [106, 704] on div "Petition Navigation Case Dashboard Payments Invoices Payments Payments Credit R…" at bounding box center [565, 324] width 1092 height 787
click at [113, 695] on link "Review & File" at bounding box center [149, 687] width 261 height 35
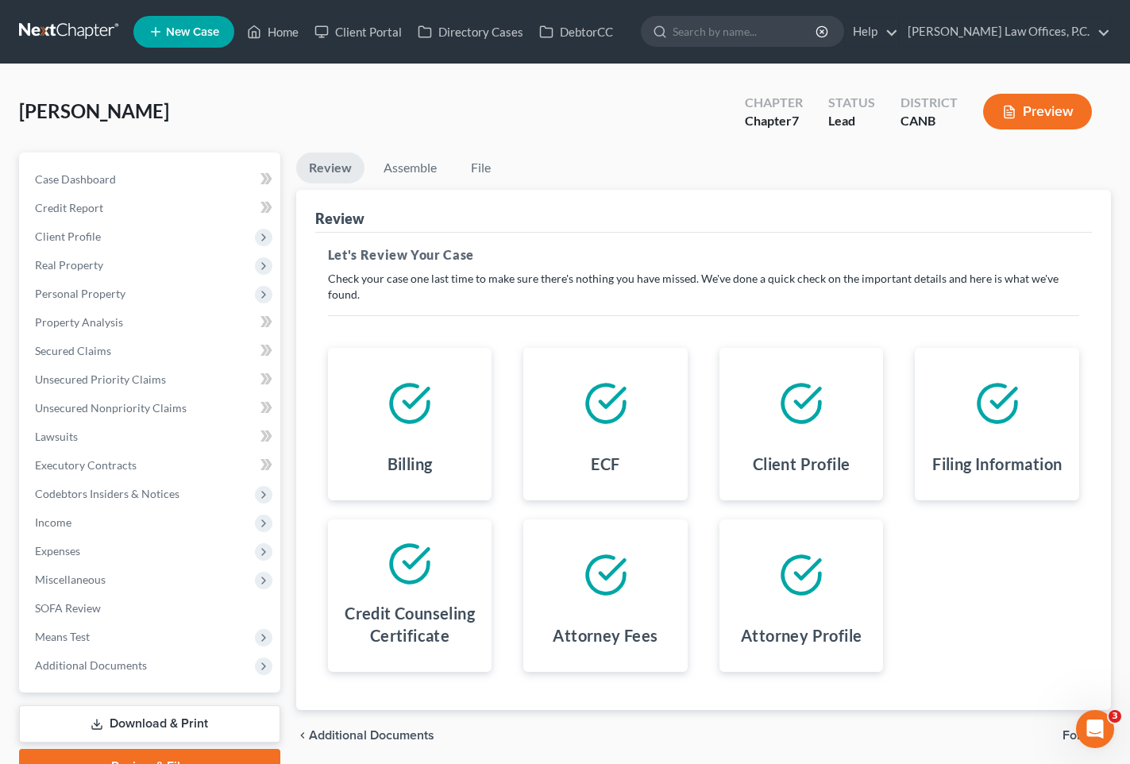
scroll to position [79, 0]
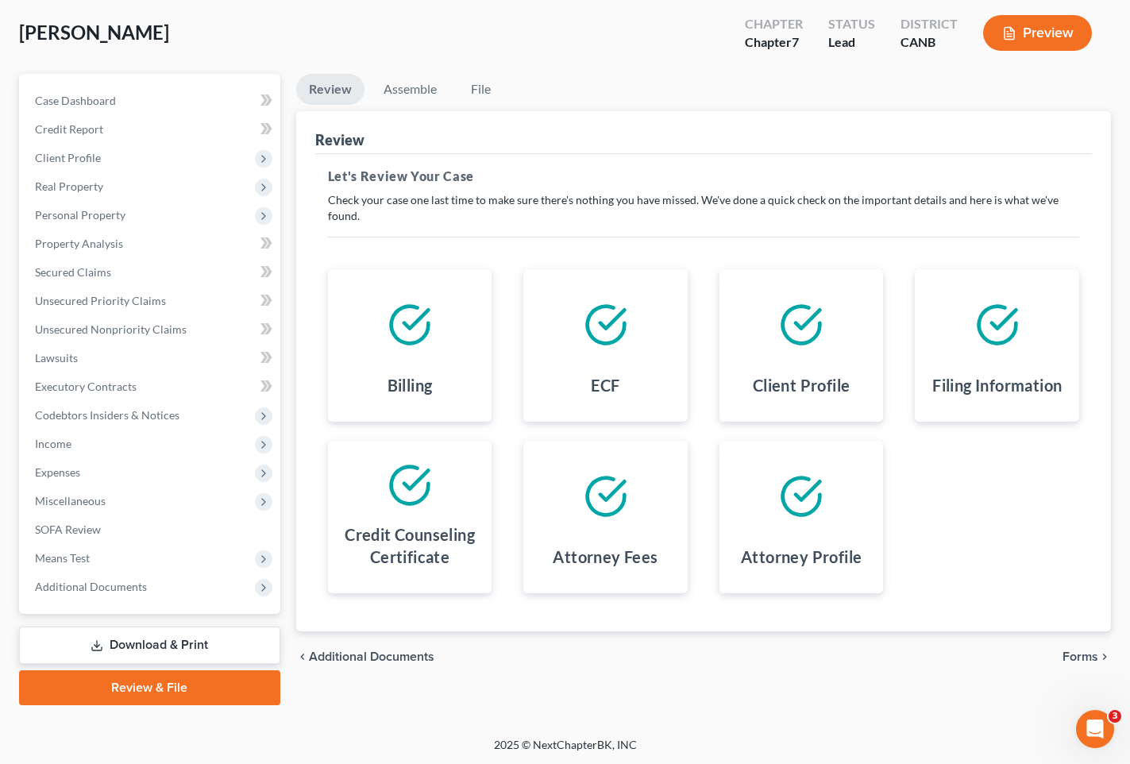
click at [1077, 654] on span "Forms" at bounding box center [1081, 657] width 36 height 13
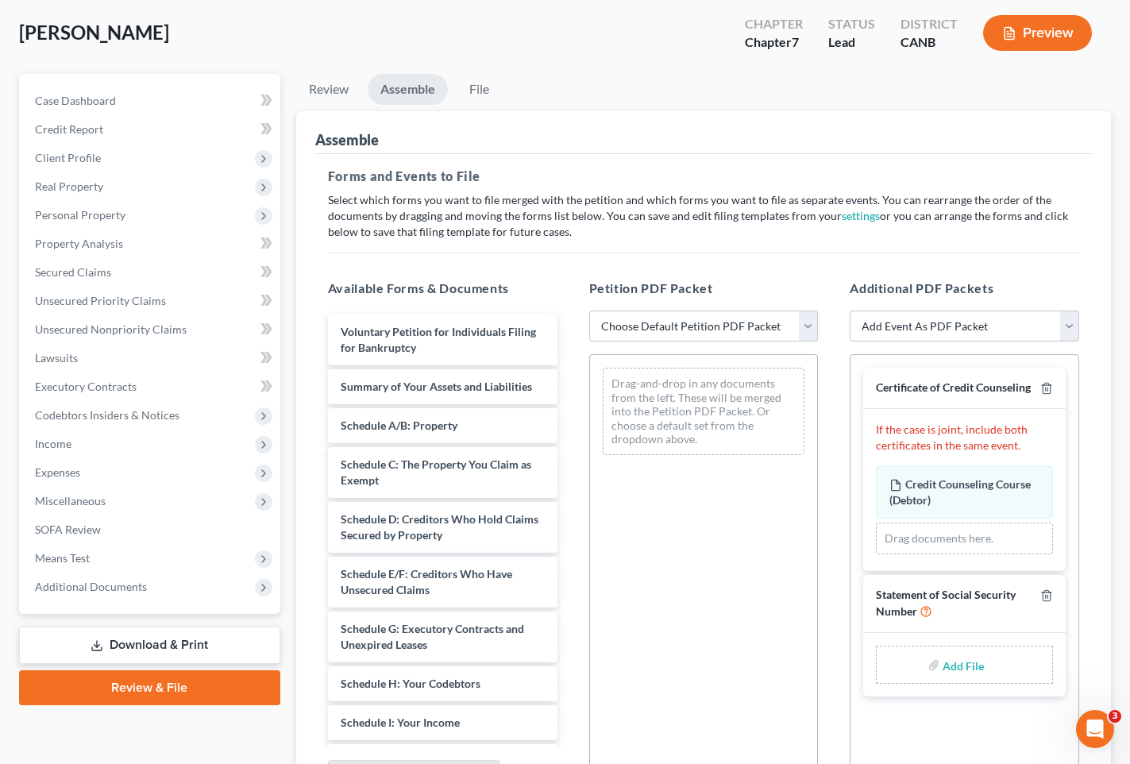
click at [757, 334] on select "Choose Default Petition PDF Packet Emergency Filing (Voluntary Petition and Cre…" at bounding box center [704, 327] width 230 height 32
select select "1"
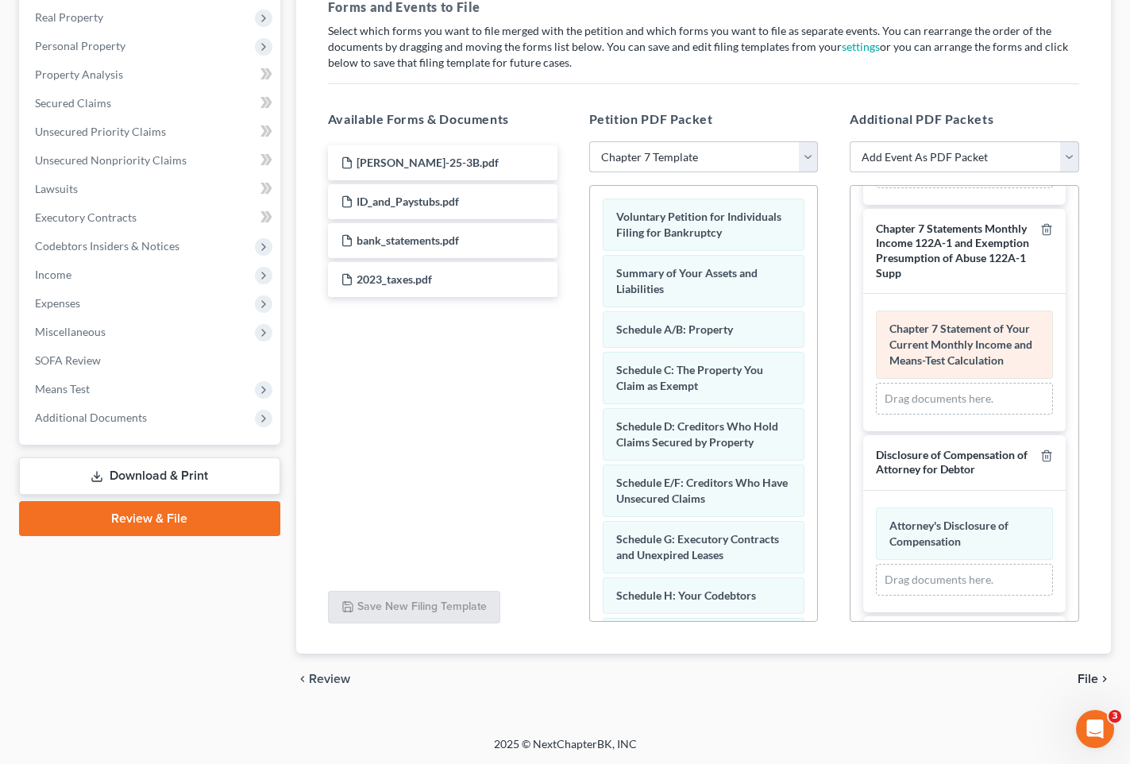
scroll to position [326, 0]
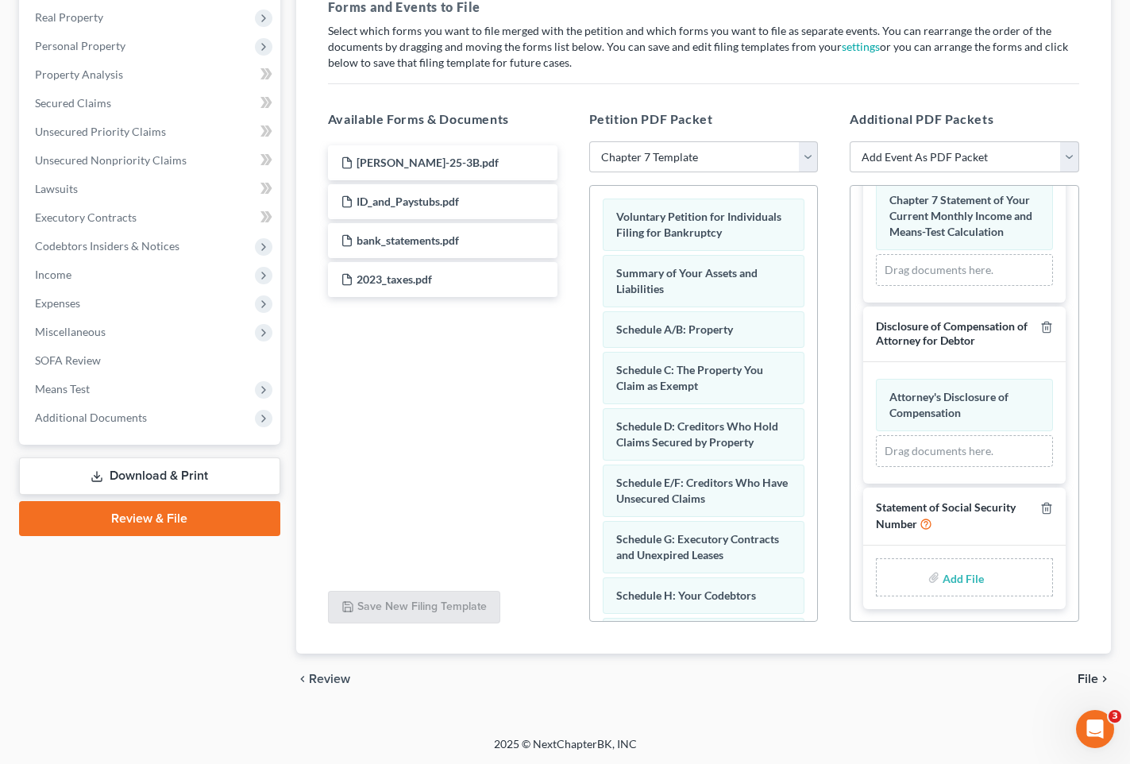
click at [950, 573] on input "file" at bounding box center [962, 577] width 38 height 29
type input "C:\fakepath\SSN STMT.pdf"
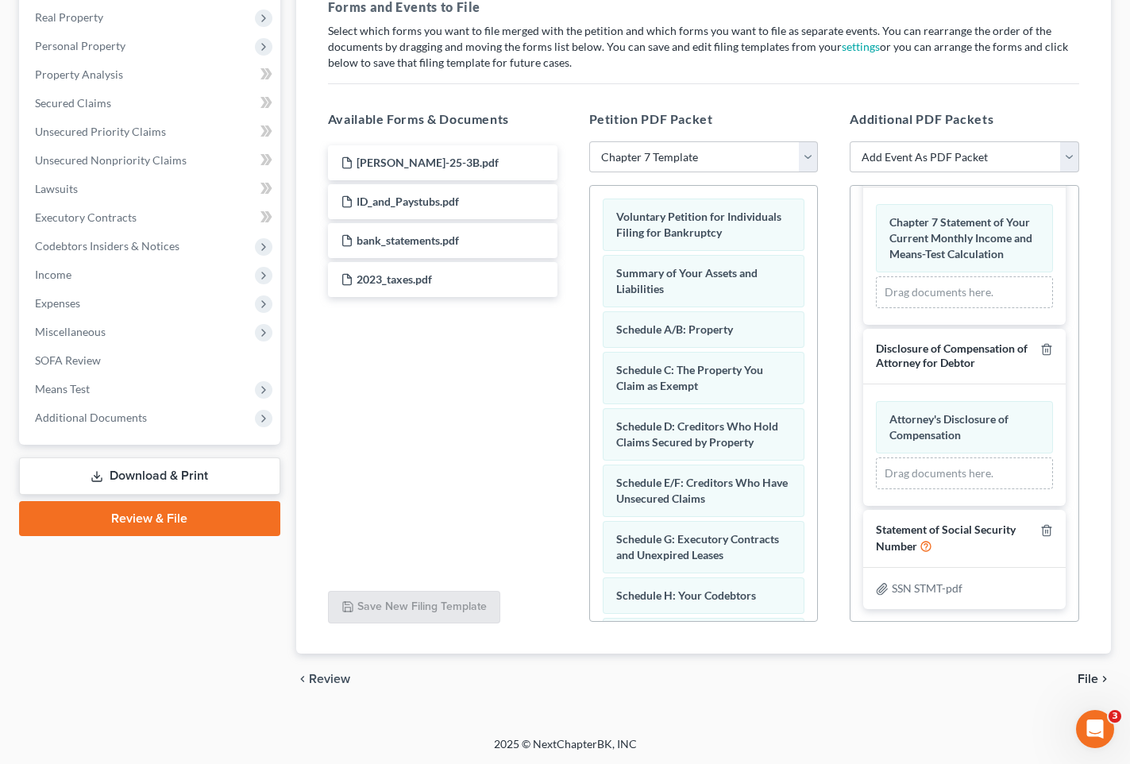
click at [1087, 678] on span "File" at bounding box center [1088, 679] width 21 height 13
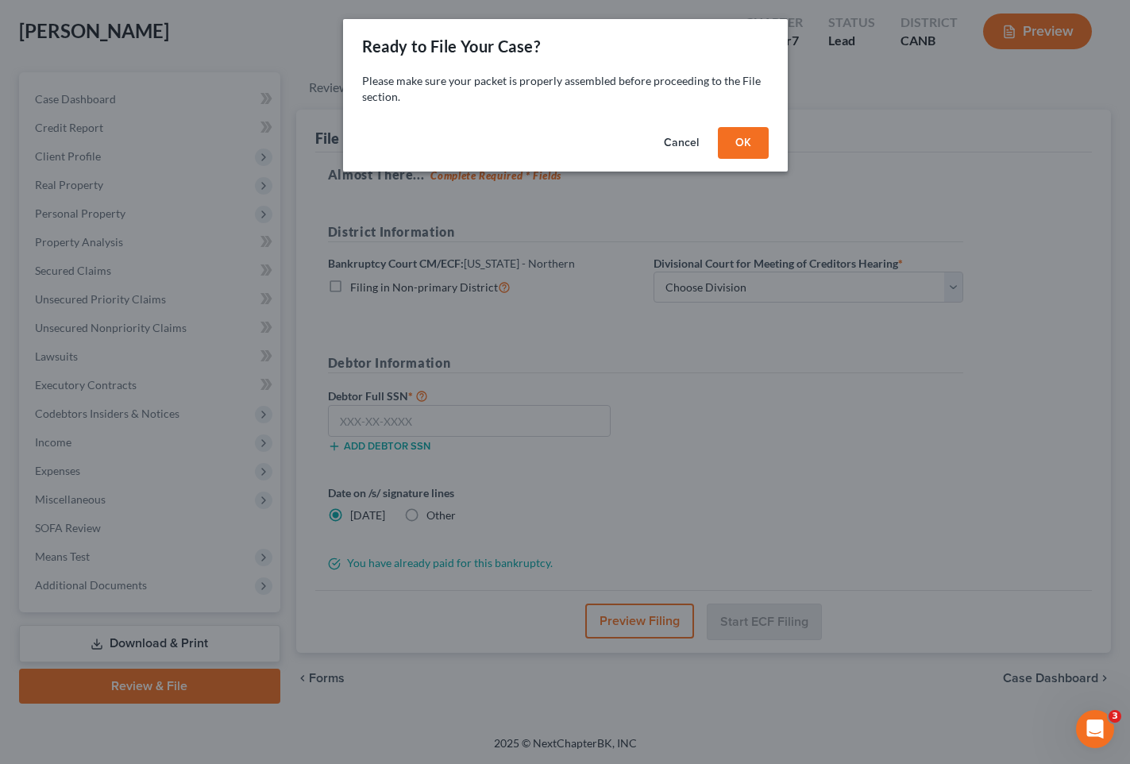
scroll to position [79, 0]
click at [745, 141] on button "OK" at bounding box center [743, 143] width 51 height 32
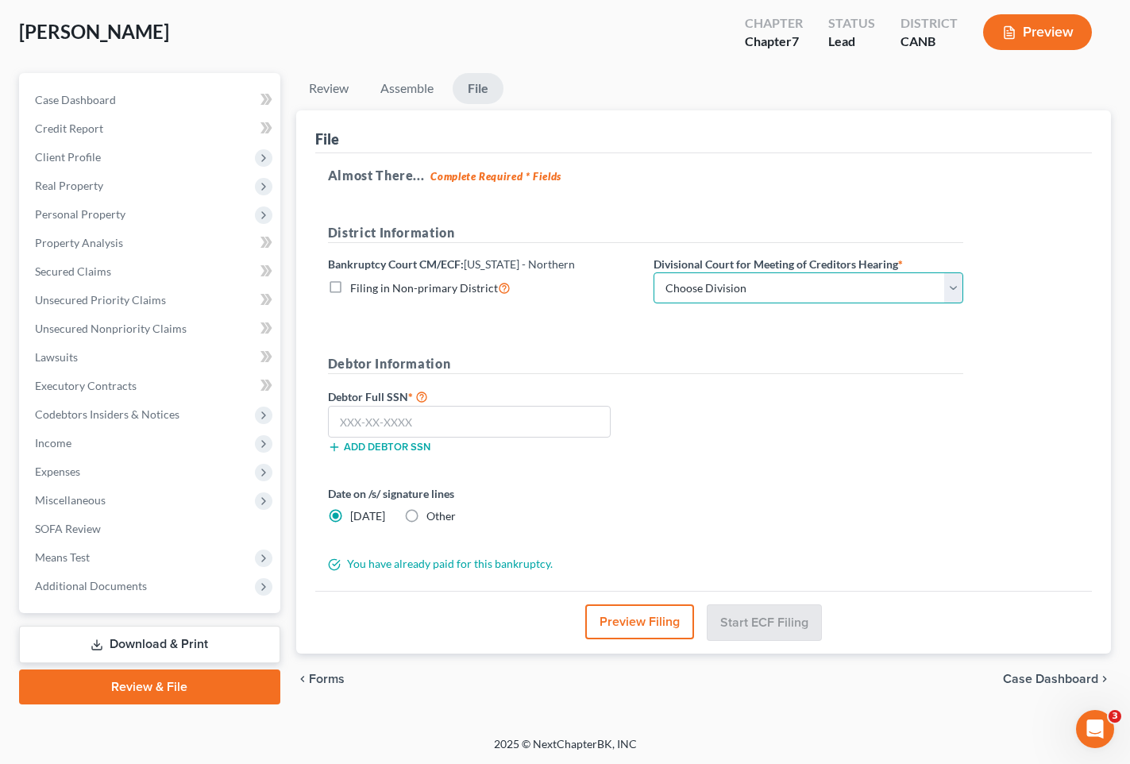
click at [752, 281] on select "Choose Division [GEOGRAPHIC_DATA] [GEOGRAPHIC_DATA] [GEOGRAPHIC_DATA][PERSON_NA…" at bounding box center [809, 288] width 310 height 32
select select "0"
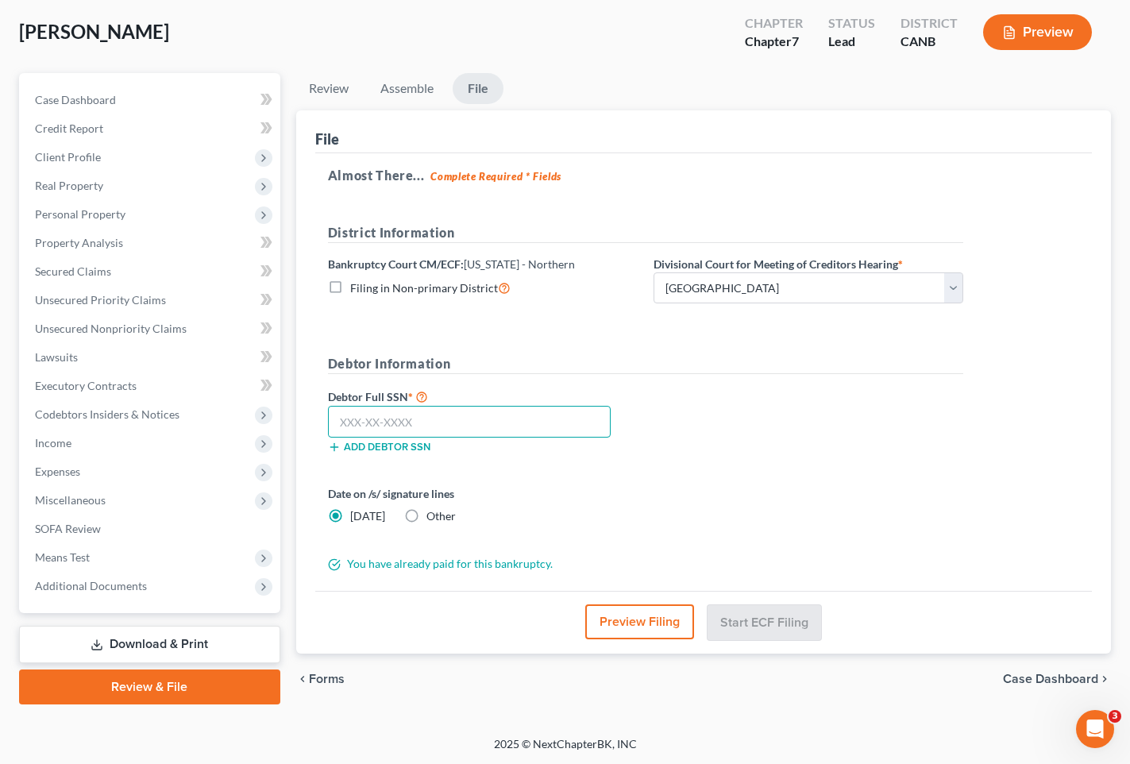
click at [517, 408] on input "text" at bounding box center [469, 422] width 283 height 32
paste input "562-77-8209"
type input "562-77-8209"
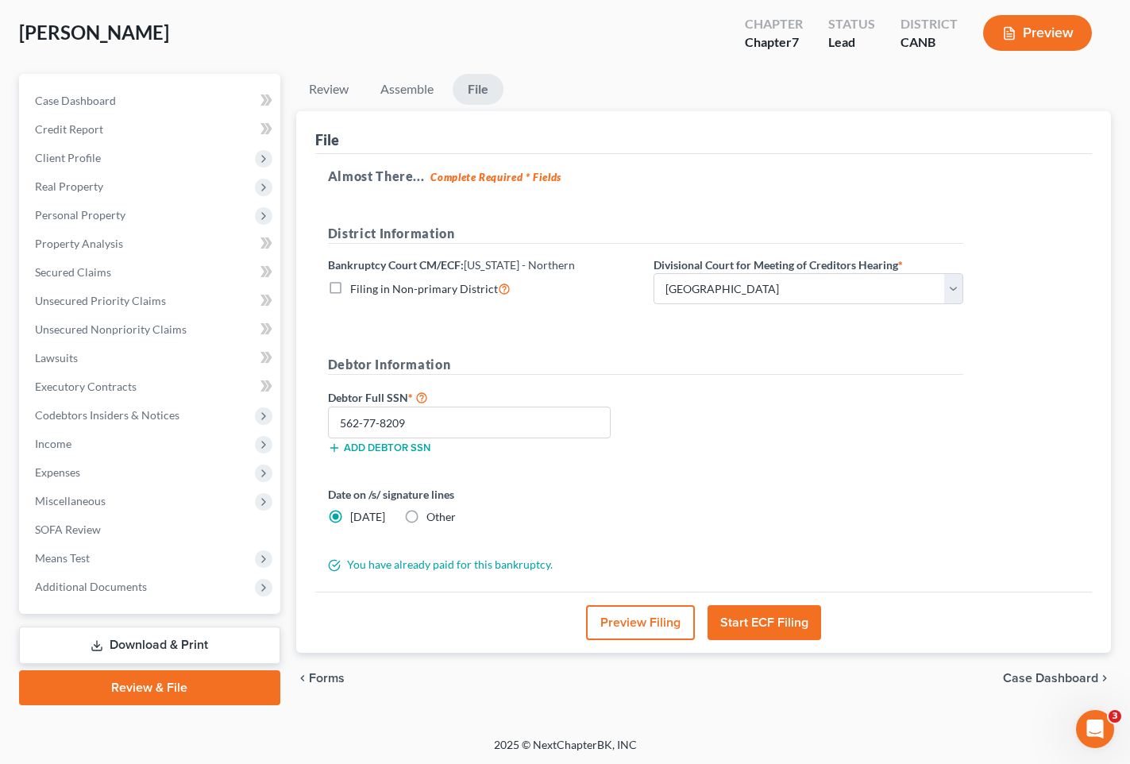
click at [762, 632] on button "Start ECF Filing" at bounding box center [765, 622] width 114 height 35
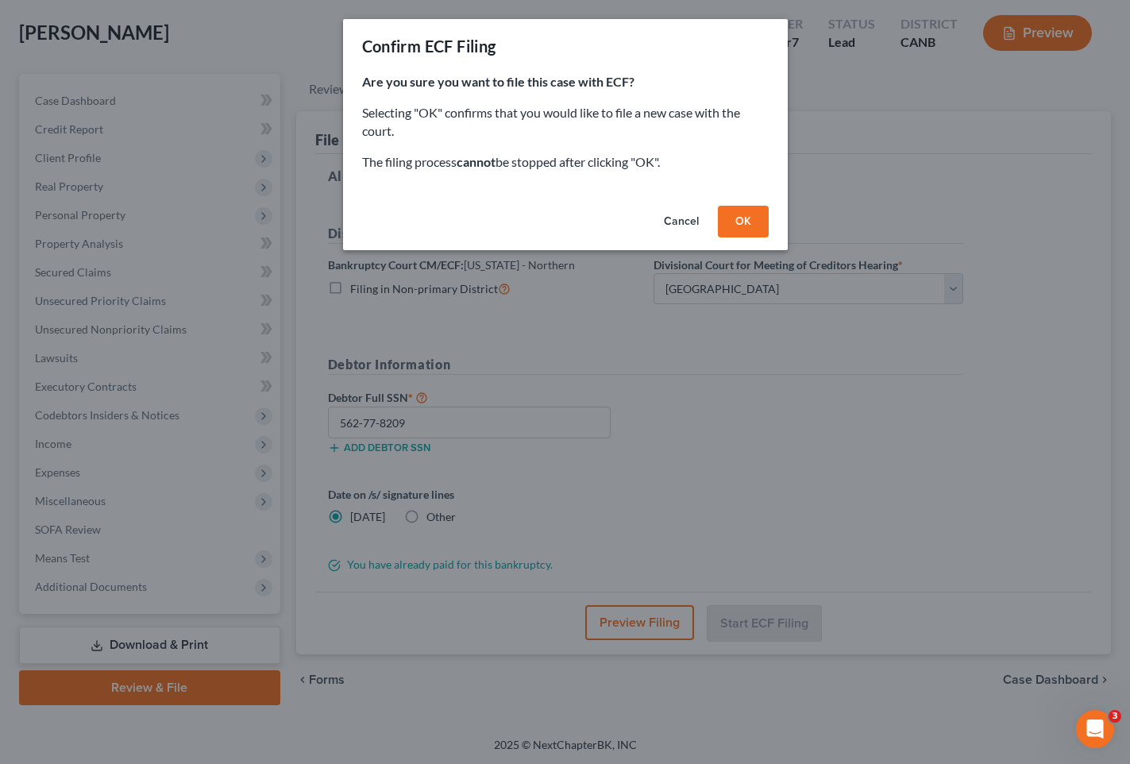
click at [745, 224] on button "OK" at bounding box center [743, 222] width 51 height 32
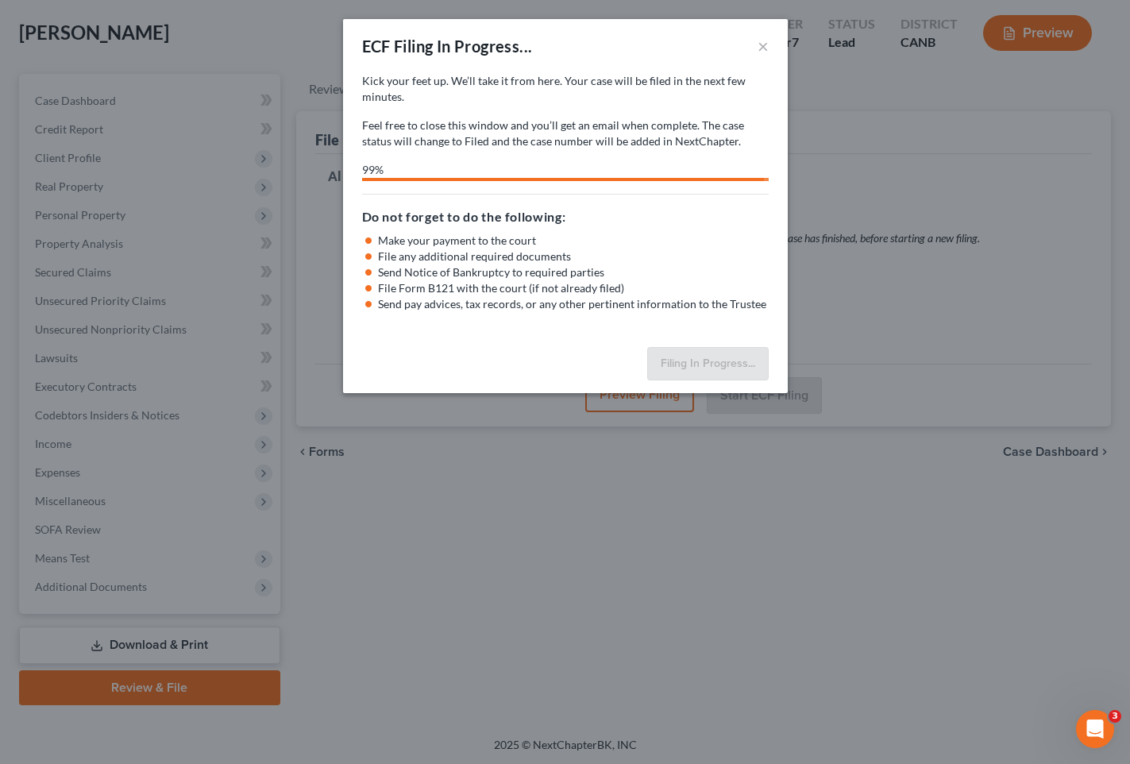
select select "0"
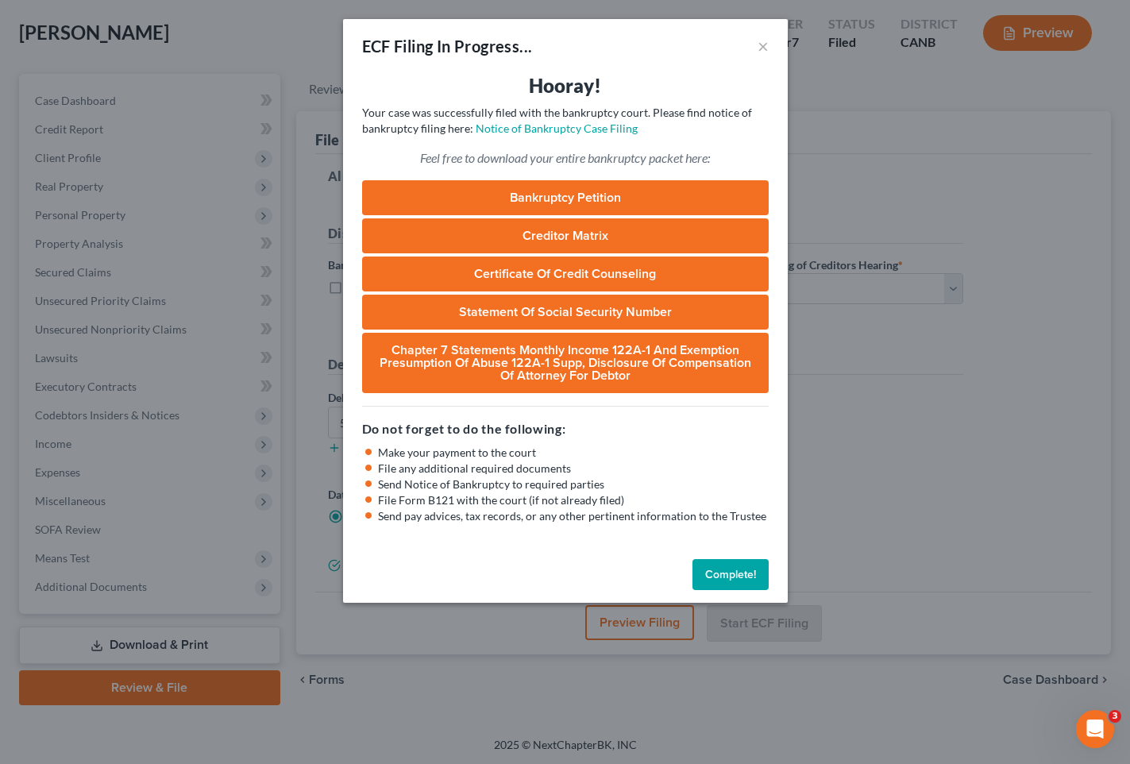
drag, startPoint x: 754, startPoint y: 570, endPoint x: 673, endPoint y: 87, distance: 489.7
click at [754, 570] on button "Complete!" at bounding box center [731, 575] width 76 height 32
